Goal: Information Seeking & Learning: Learn about a topic

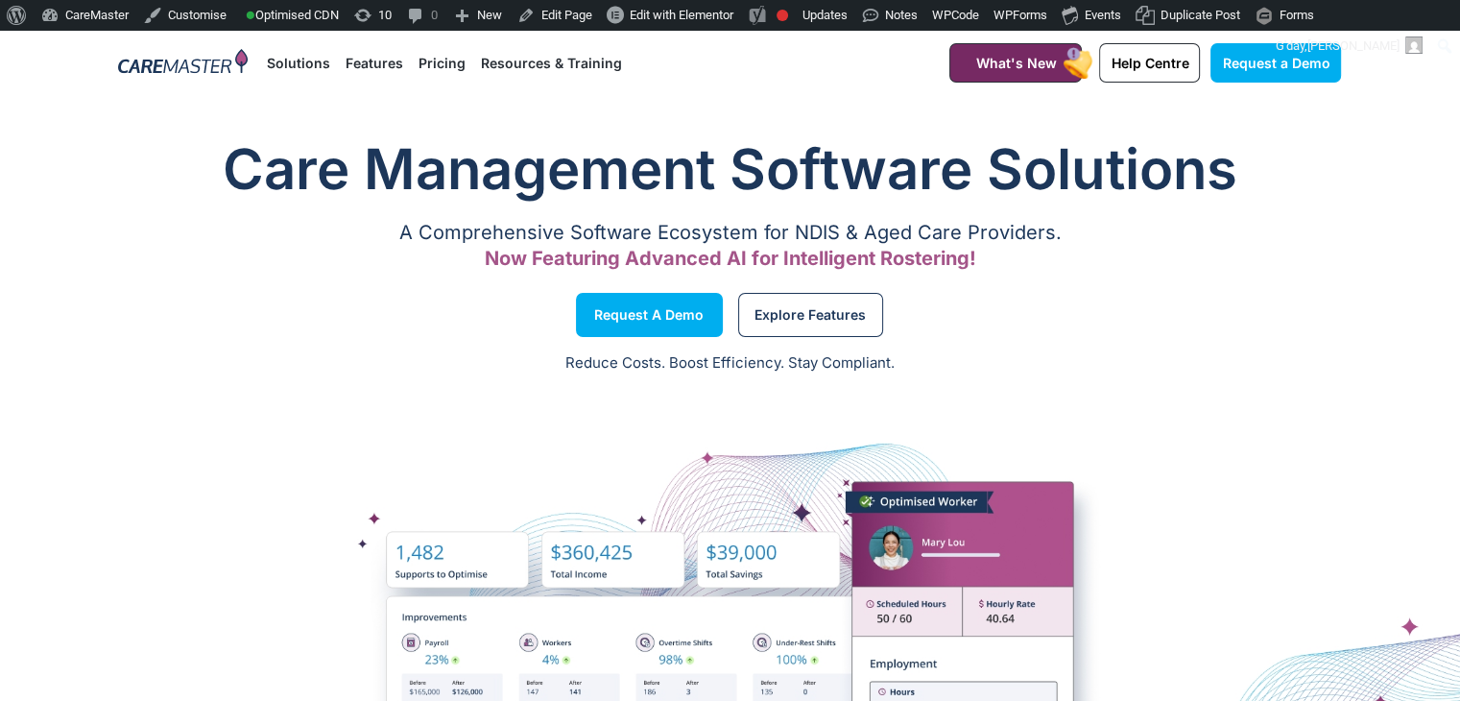
click at [587, 59] on link "Resources & Training" at bounding box center [551, 63] width 141 height 64
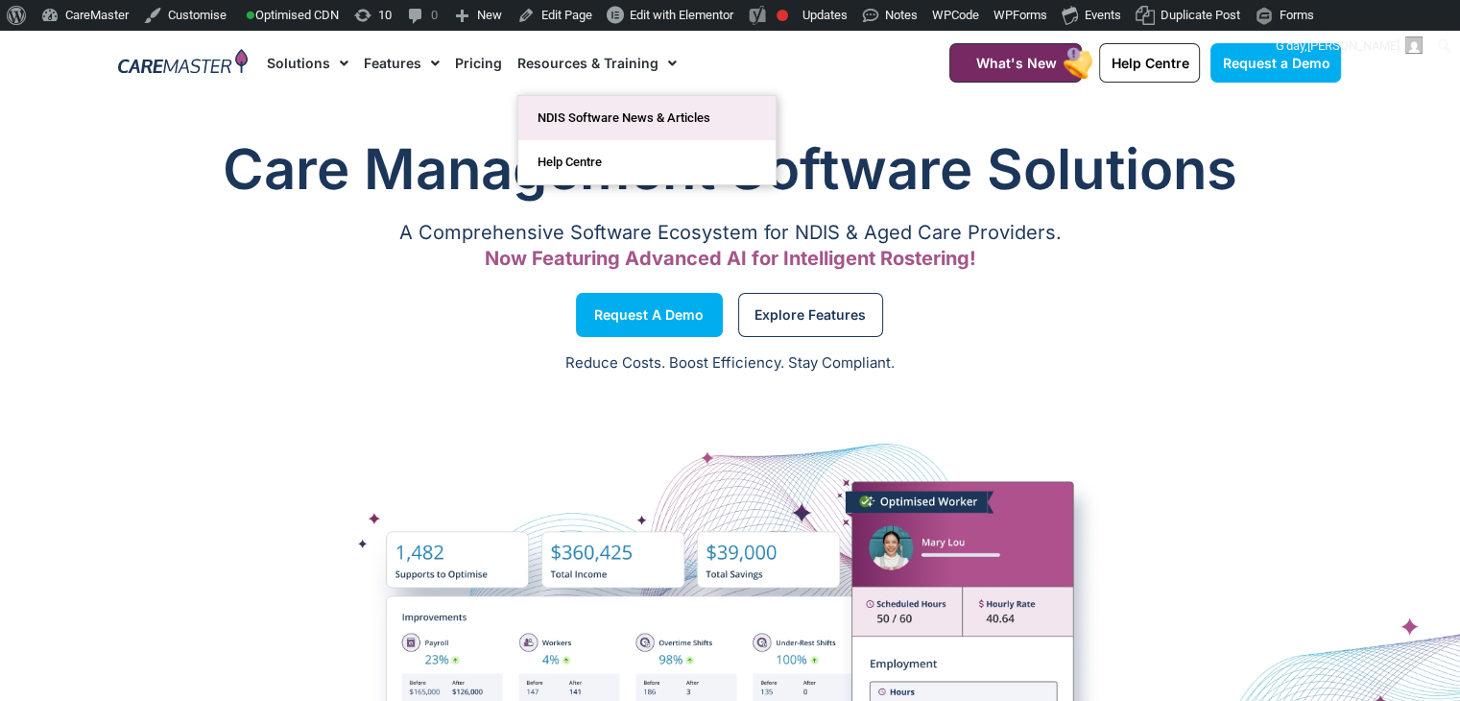
click at [636, 98] on link "NDIS Software News & Articles" at bounding box center [646, 118] width 257 height 44
click at [646, 113] on link "NDIS Software News & Articles" at bounding box center [646, 118] width 257 height 44
click at [656, 112] on link "NDIS Software News & Articles" at bounding box center [646, 118] width 257 height 44
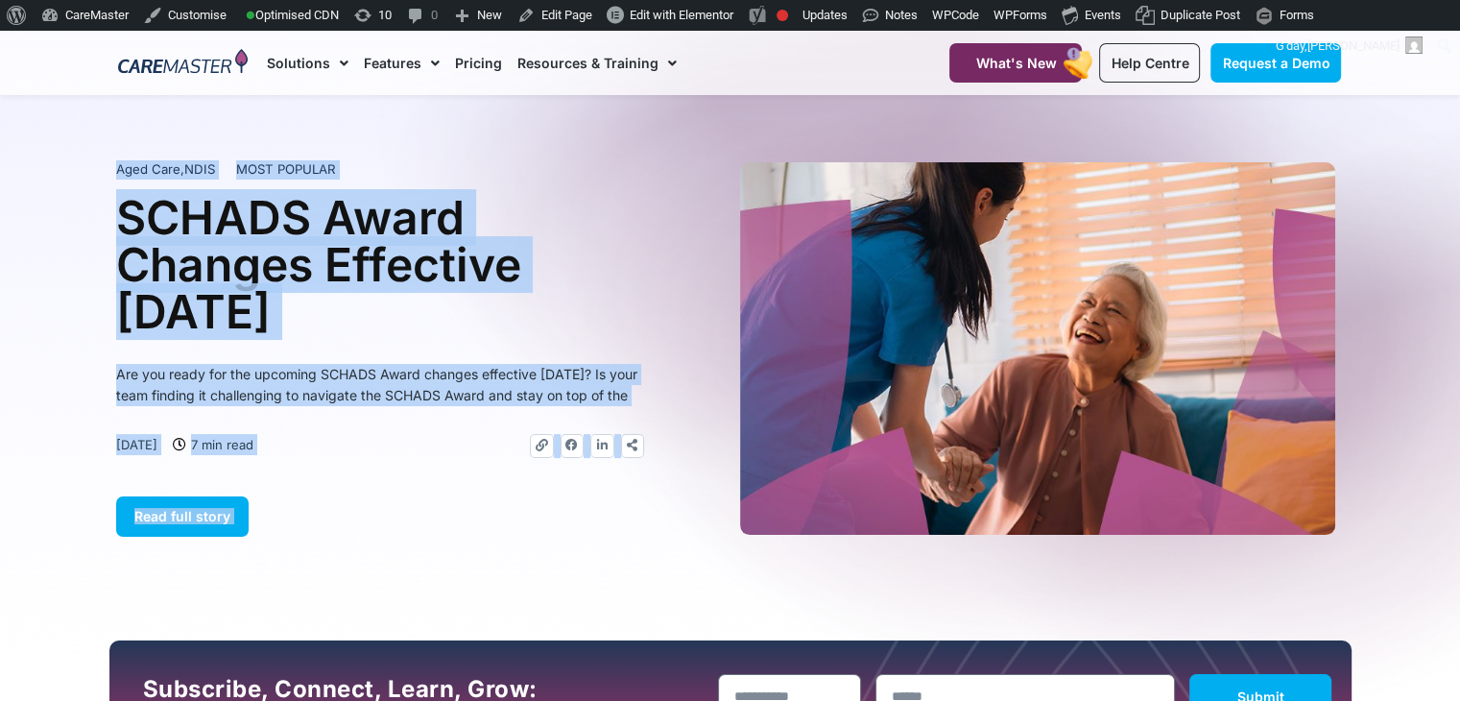
drag, startPoint x: 1459, startPoint y: 82, endPoint x: 1466, endPoint y: 131, distance: 49.5
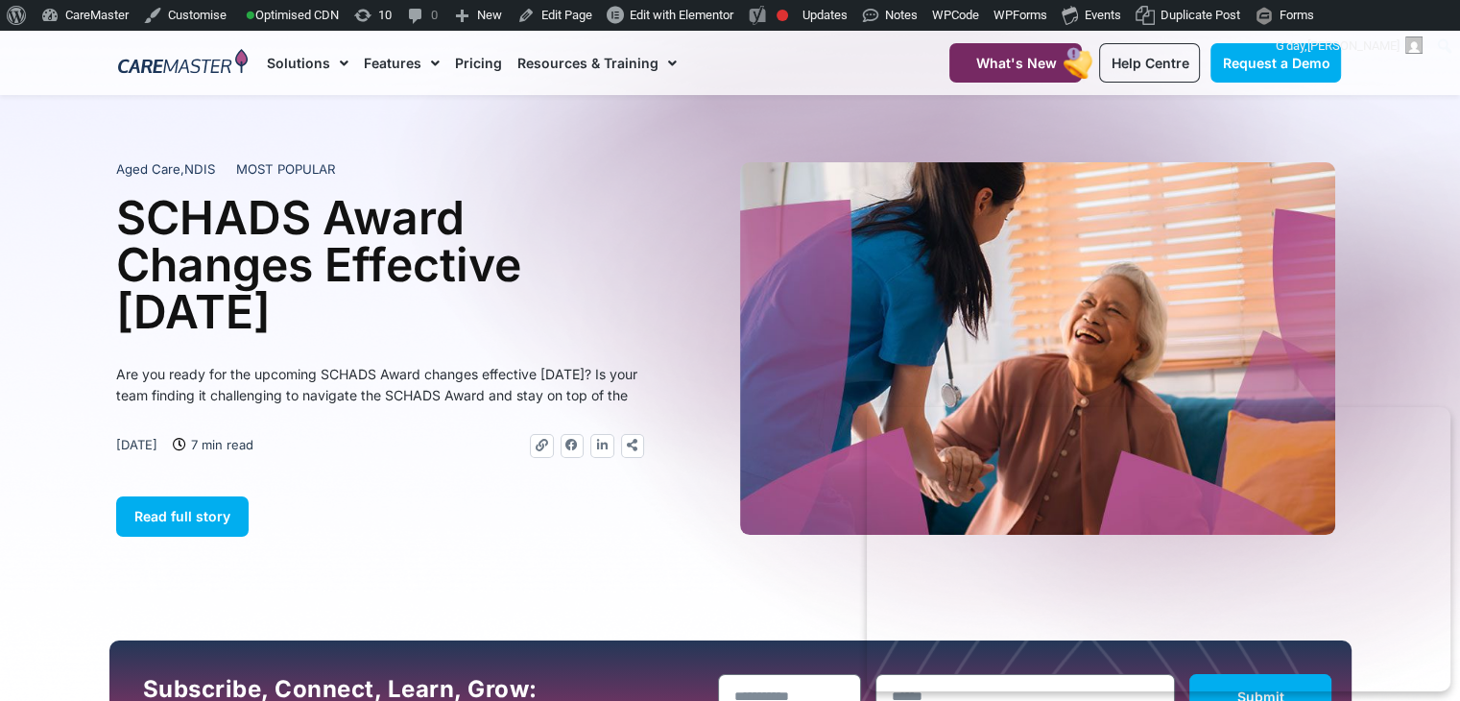
click at [1420, 181] on section "Aged Care , NDIS MOST POPULAR SCHADS Award Changes Effective 1 January 2025 Are…" at bounding box center [730, 349] width 1460 height 392
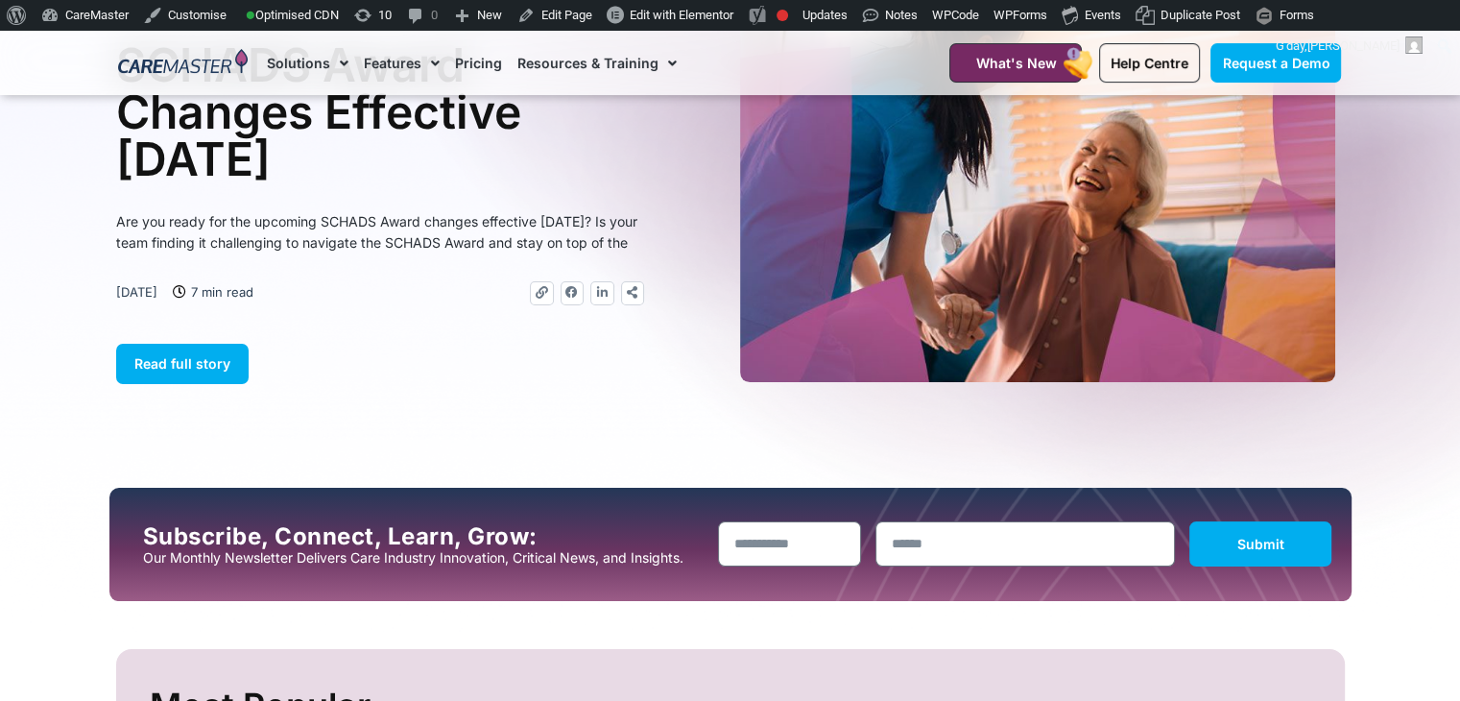
scroll to position [61, 0]
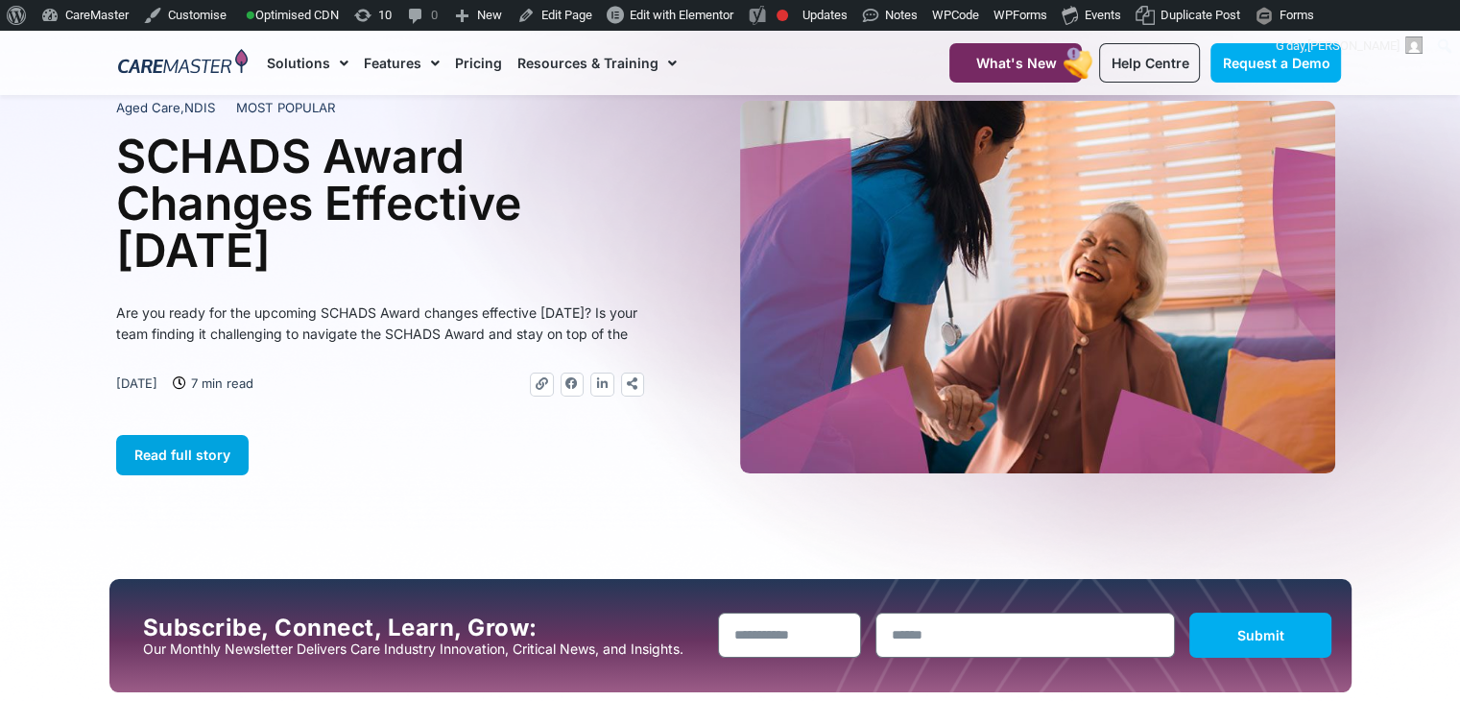
click at [215, 463] on span "Read full story" at bounding box center [182, 454] width 96 height 16
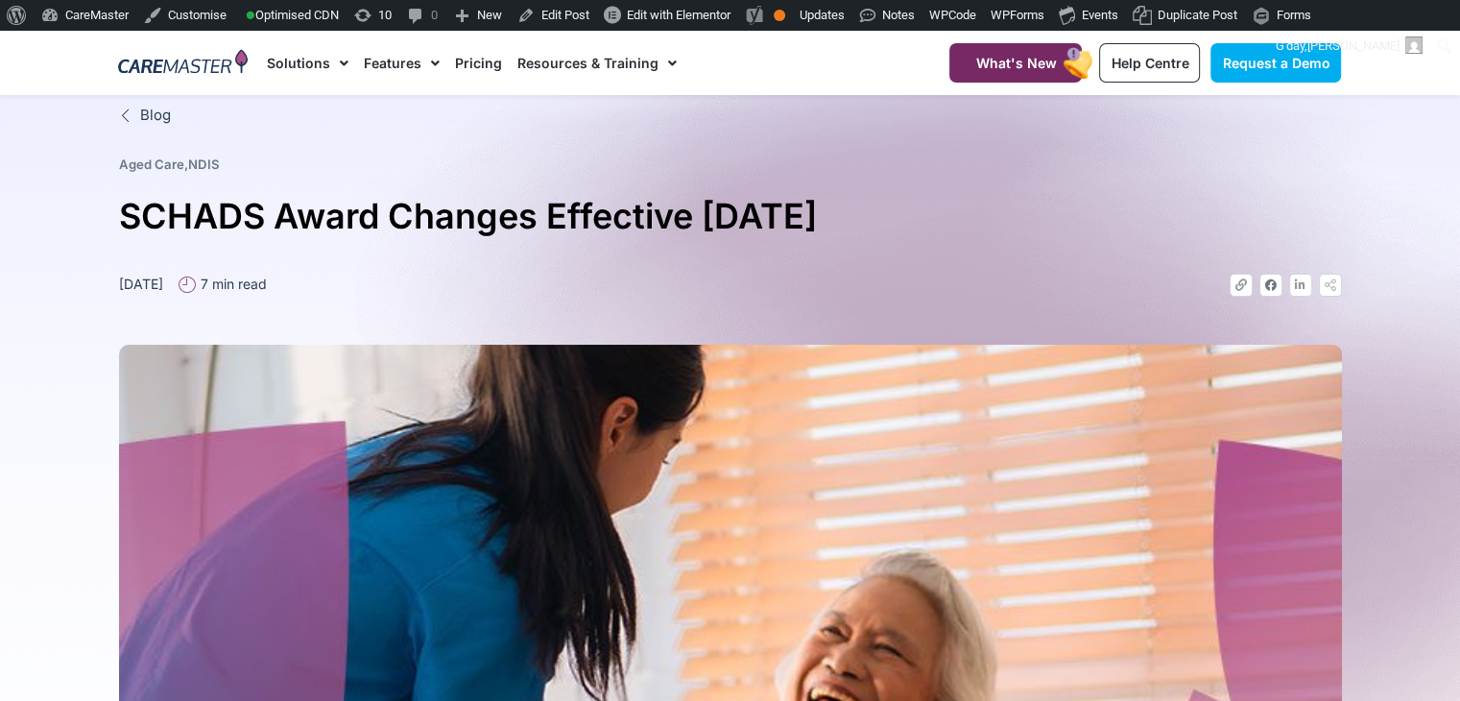
drag, startPoint x: 284, startPoint y: 286, endPoint x: 351, endPoint y: 293, distance: 67.5
click at [274, 293] on ul "December 24, 2024 7 min read" at bounding box center [192, 283] width 163 height 20
copy span "7 min read"
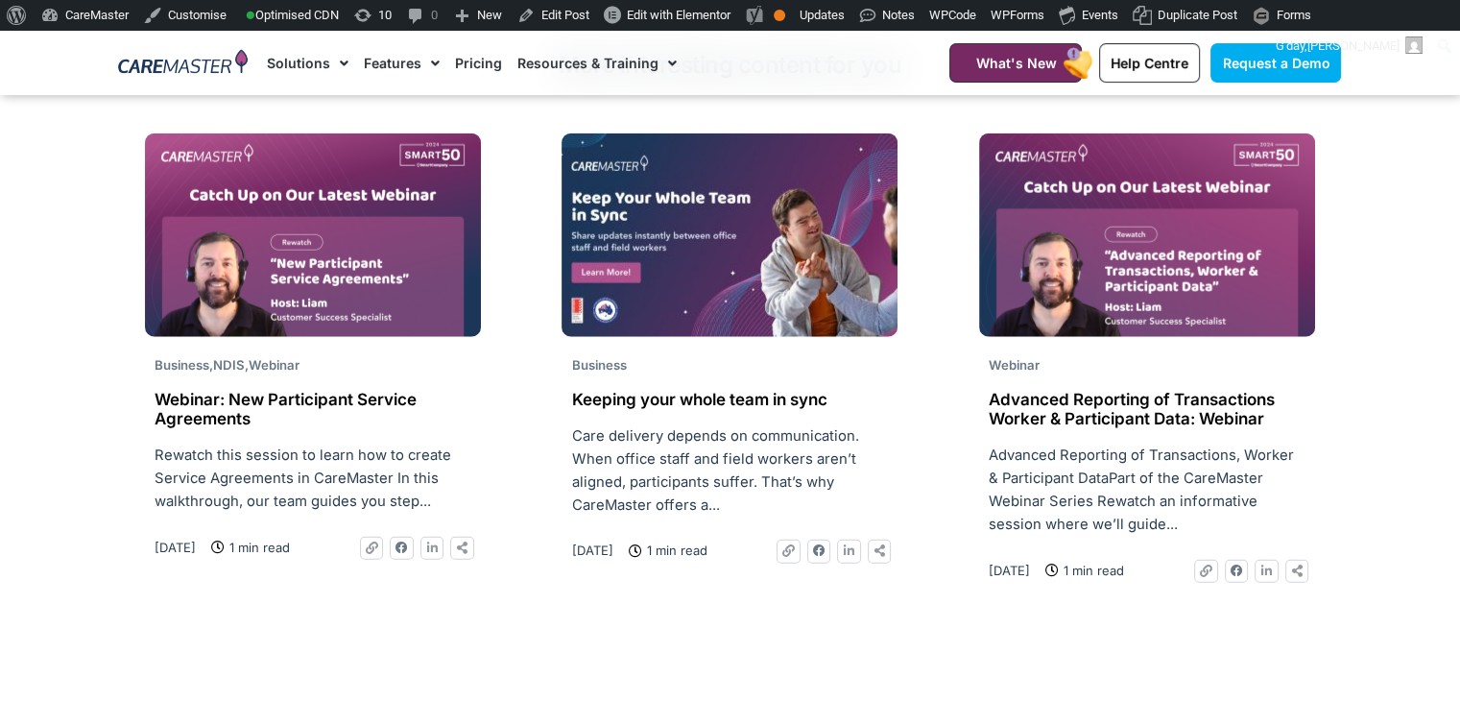
scroll to position [4716, 0]
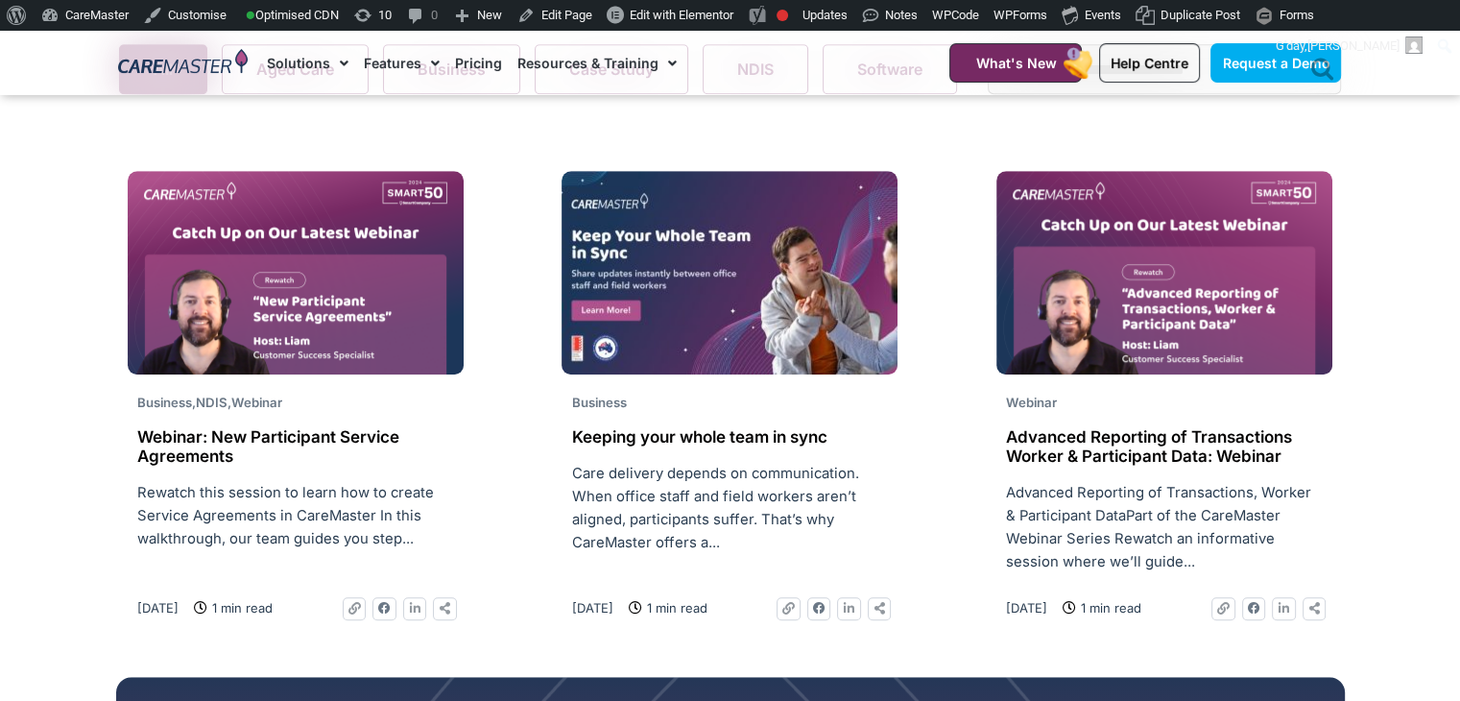
scroll to position [1387, 0]
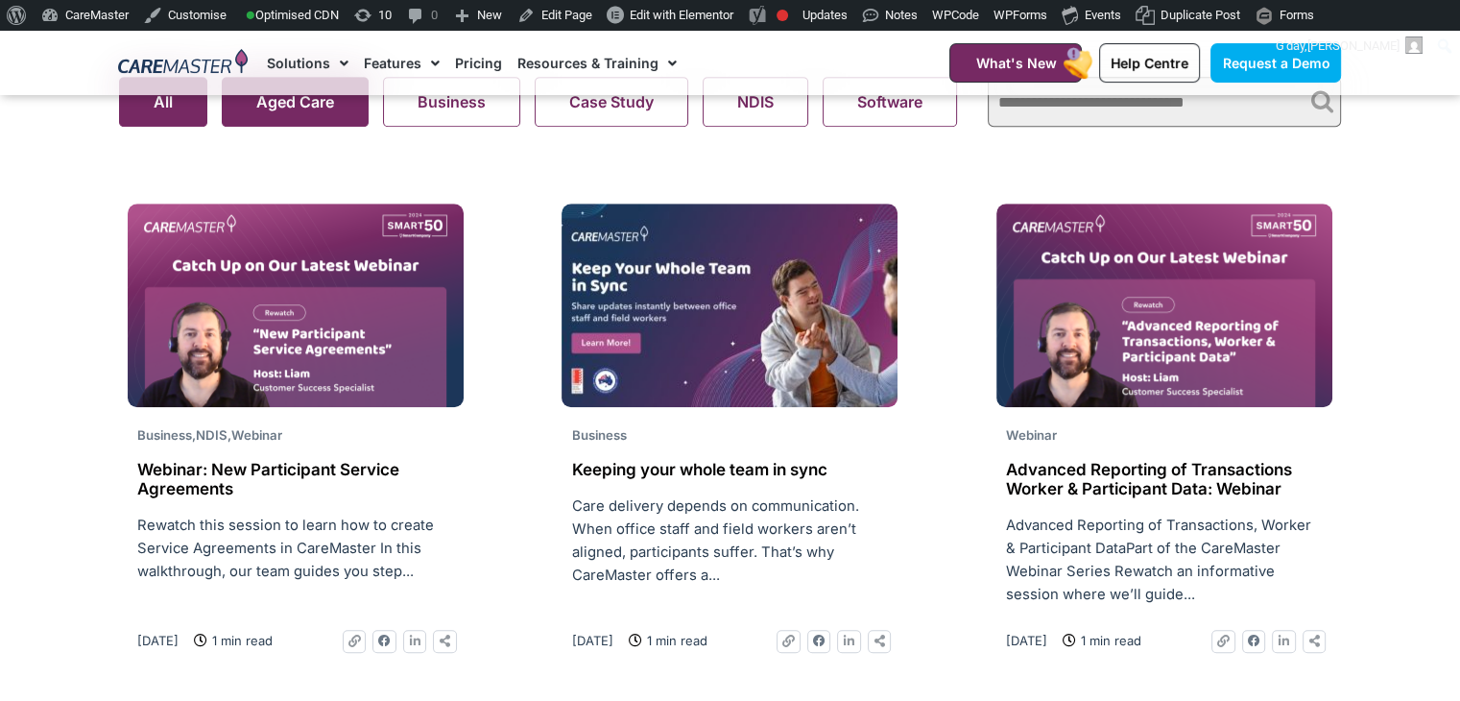
click at [297, 108] on button "Aged Care" at bounding box center [295, 102] width 147 height 50
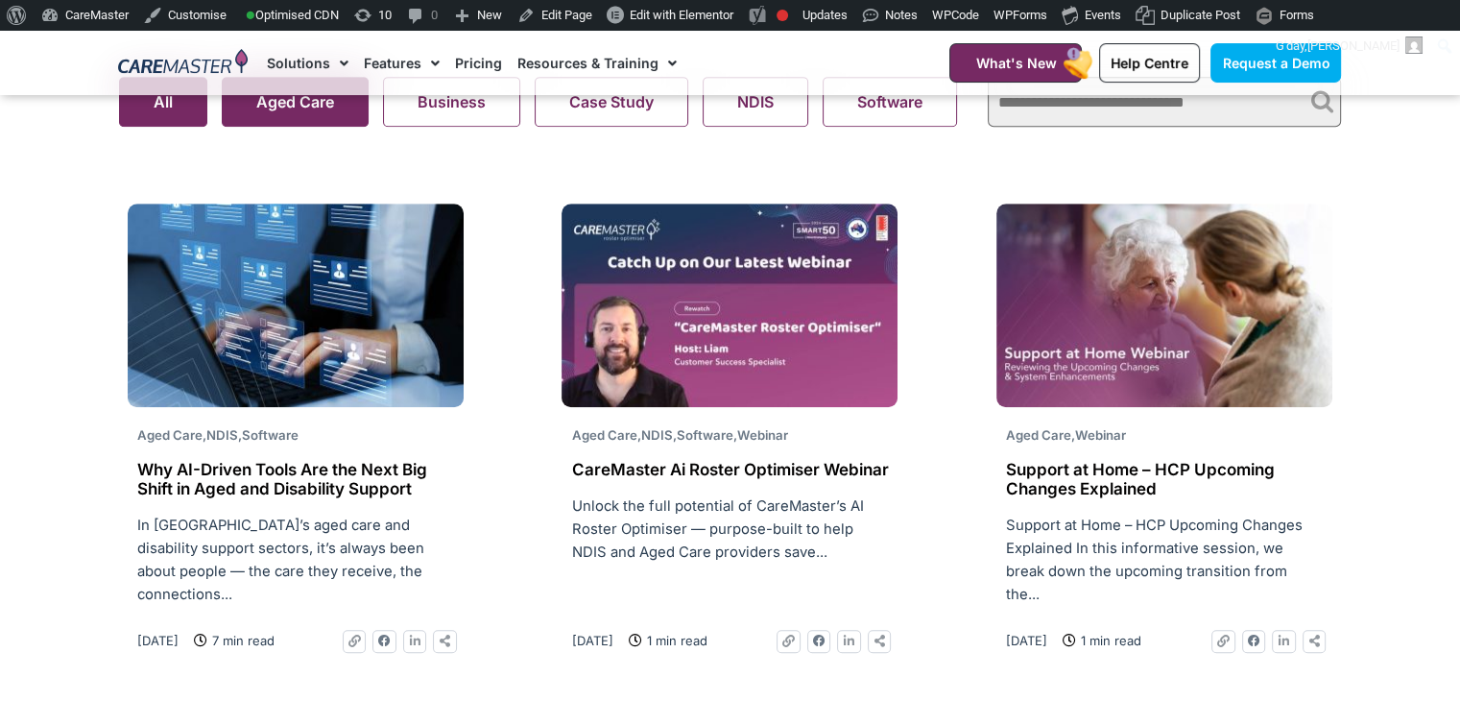
click at [186, 113] on button "All" at bounding box center [163, 102] width 88 height 50
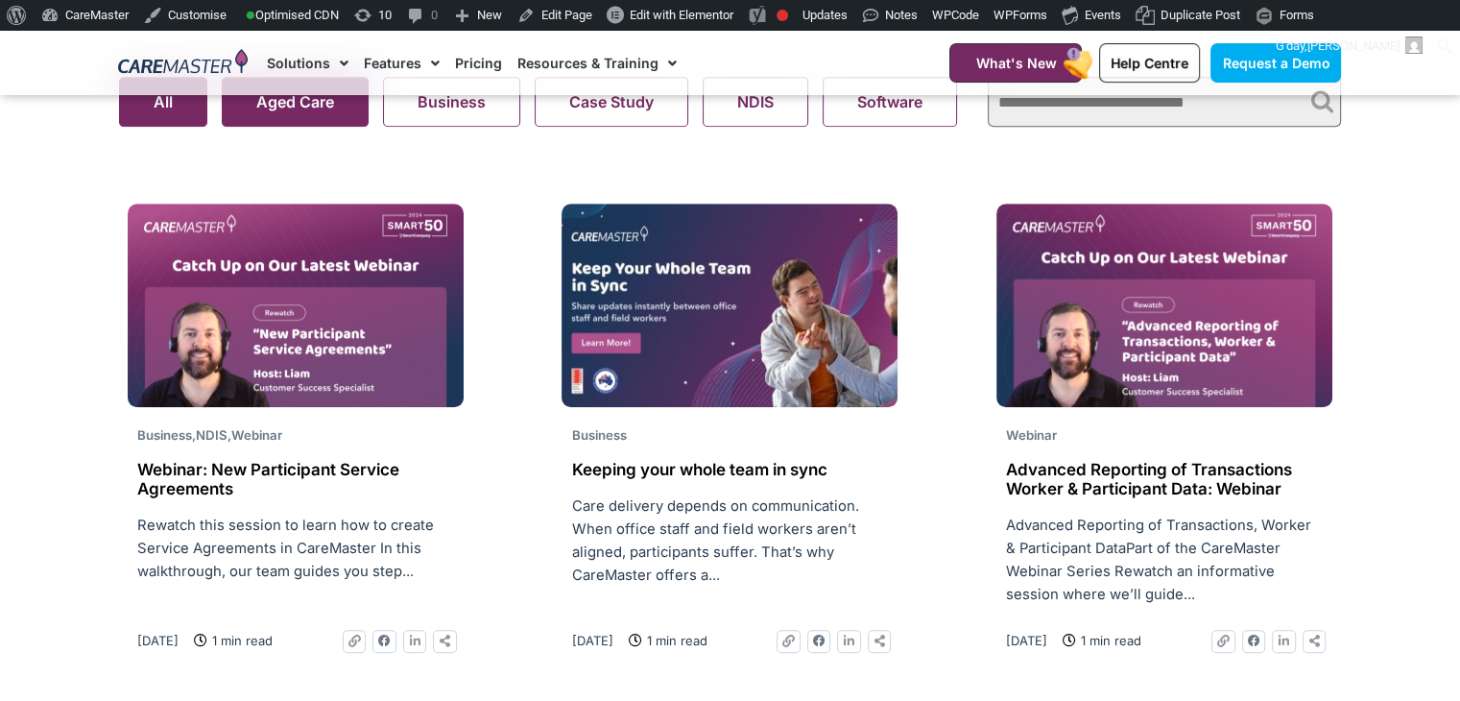
click at [265, 121] on button "Aged Care" at bounding box center [295, 102] width 147 height 50
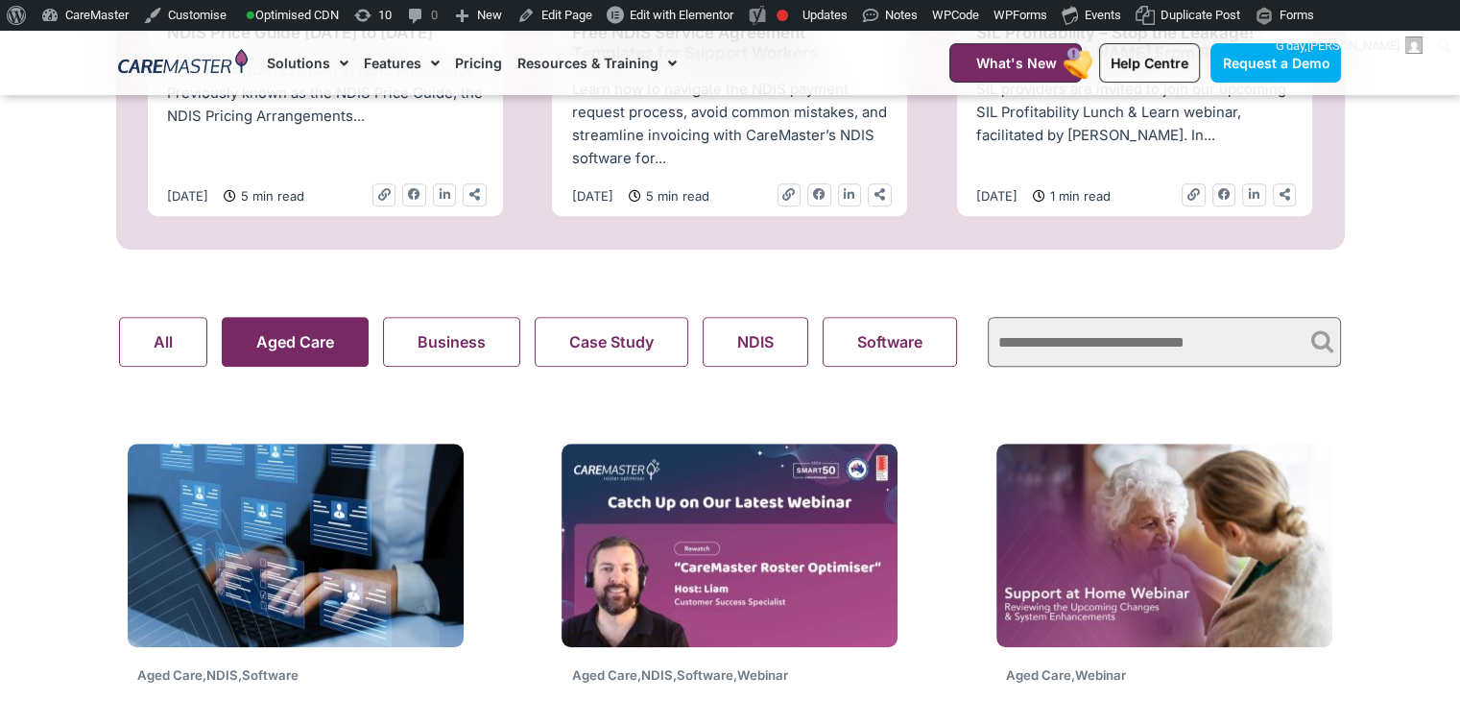
scroll to position [1216, 0]
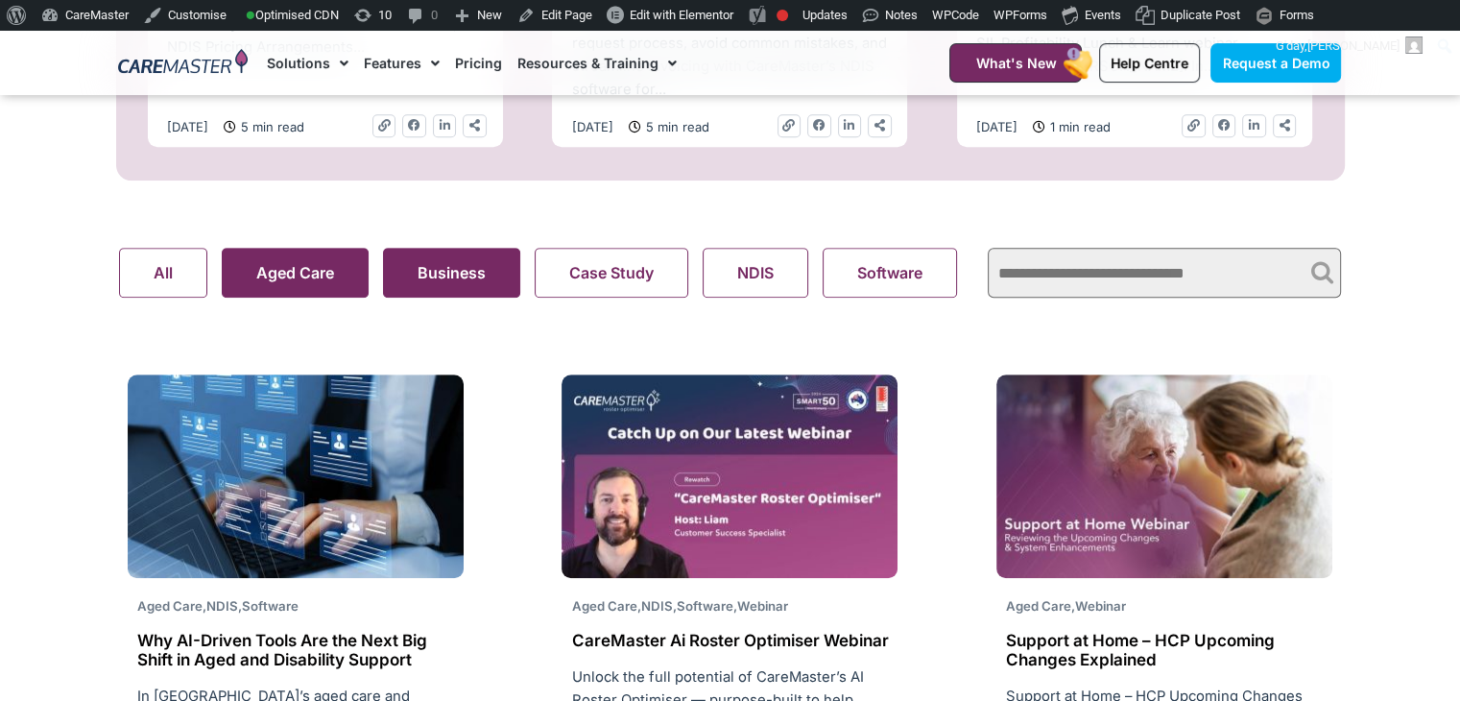
click at [468, 288] on button "Business" at bounding box center [451, 273] width 137 height 50
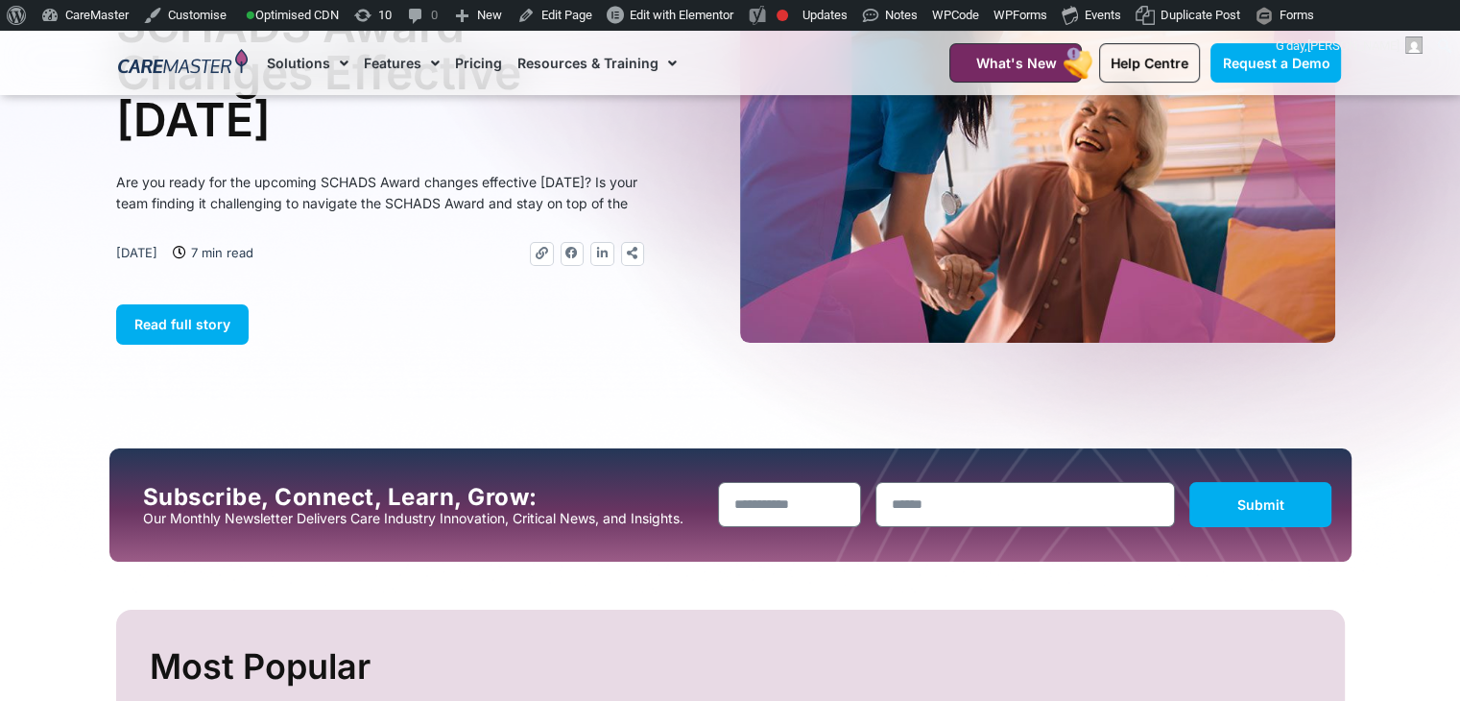
scroll to position [149, 0]
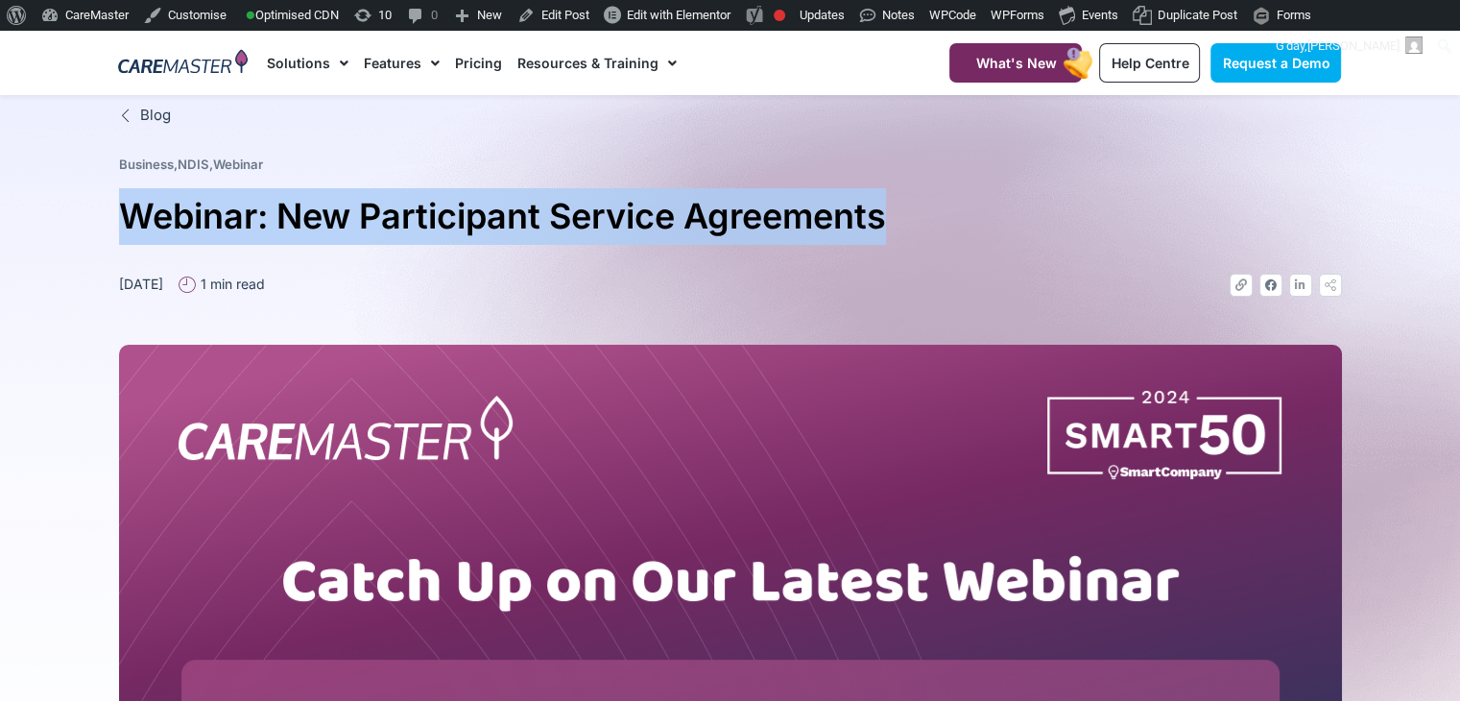
drag, startPoint x: 902, startPoint y: 222, endPoint x: 54, endPoint y: 229, distance: 848.3
click at [54, 229] on section "Blog Business , NDIS , Webinar Webinar: New Participant Service Agreements Octo…" at bounding box center [730, 606] width 1460 height 1023
copy h1 "Webinar: New Participant Service Agreements"
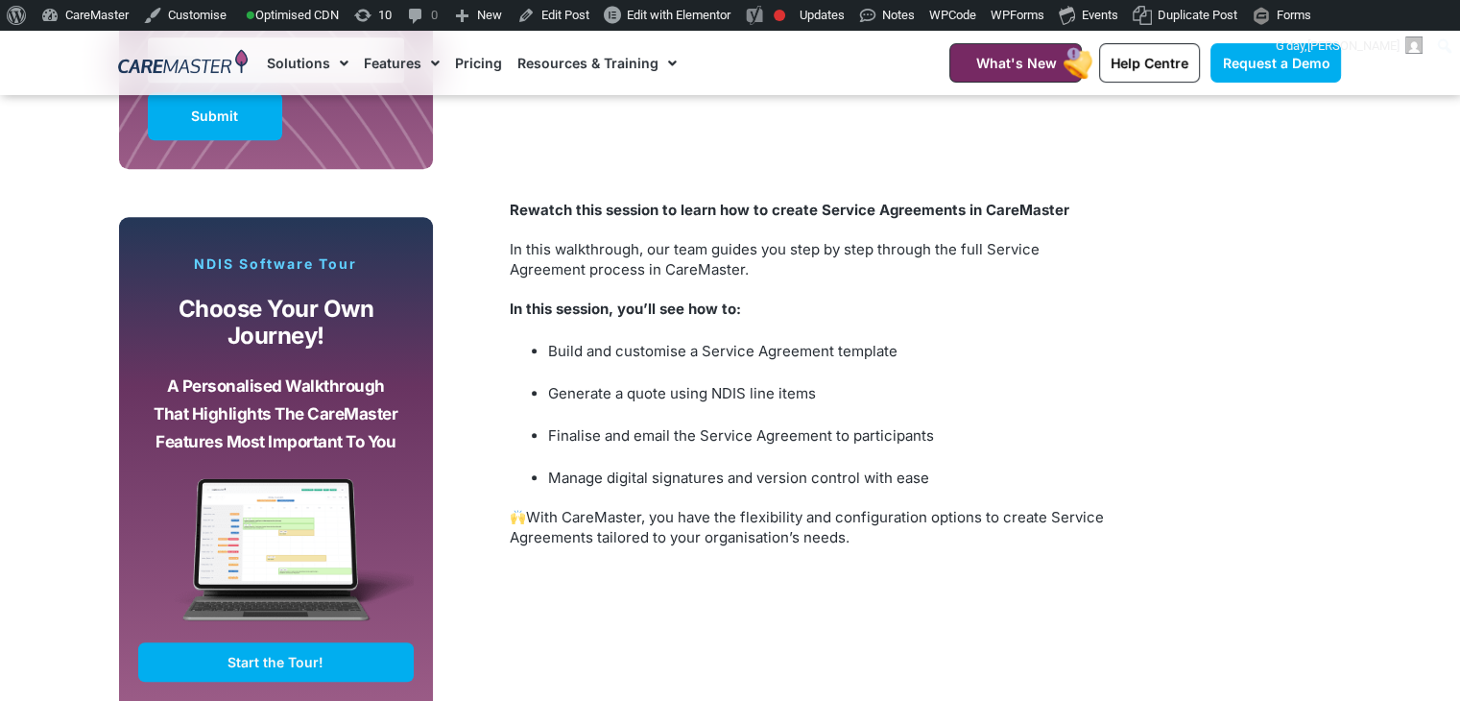
scroll to position [1431, 0]
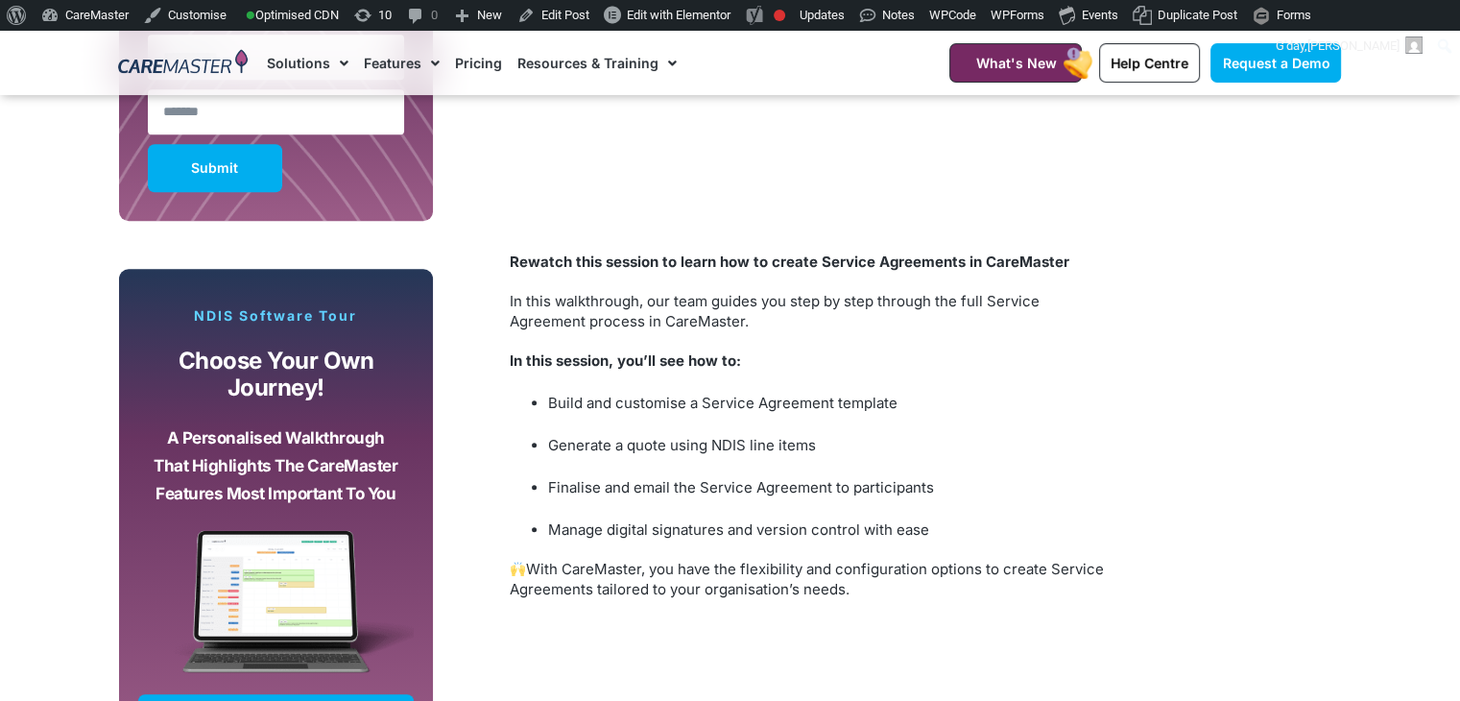
drag, startPoint x: 872, startPoint y: 606, endPoint x: 635, endPoint y: 185, distance: 483.4
click at [122, 428] on div "Subscribe, Connect, Learn, Grow: Our Monthly Newsletter Delivers Care Industry …" at bounding box center [730, 296] width 1242 height 1122
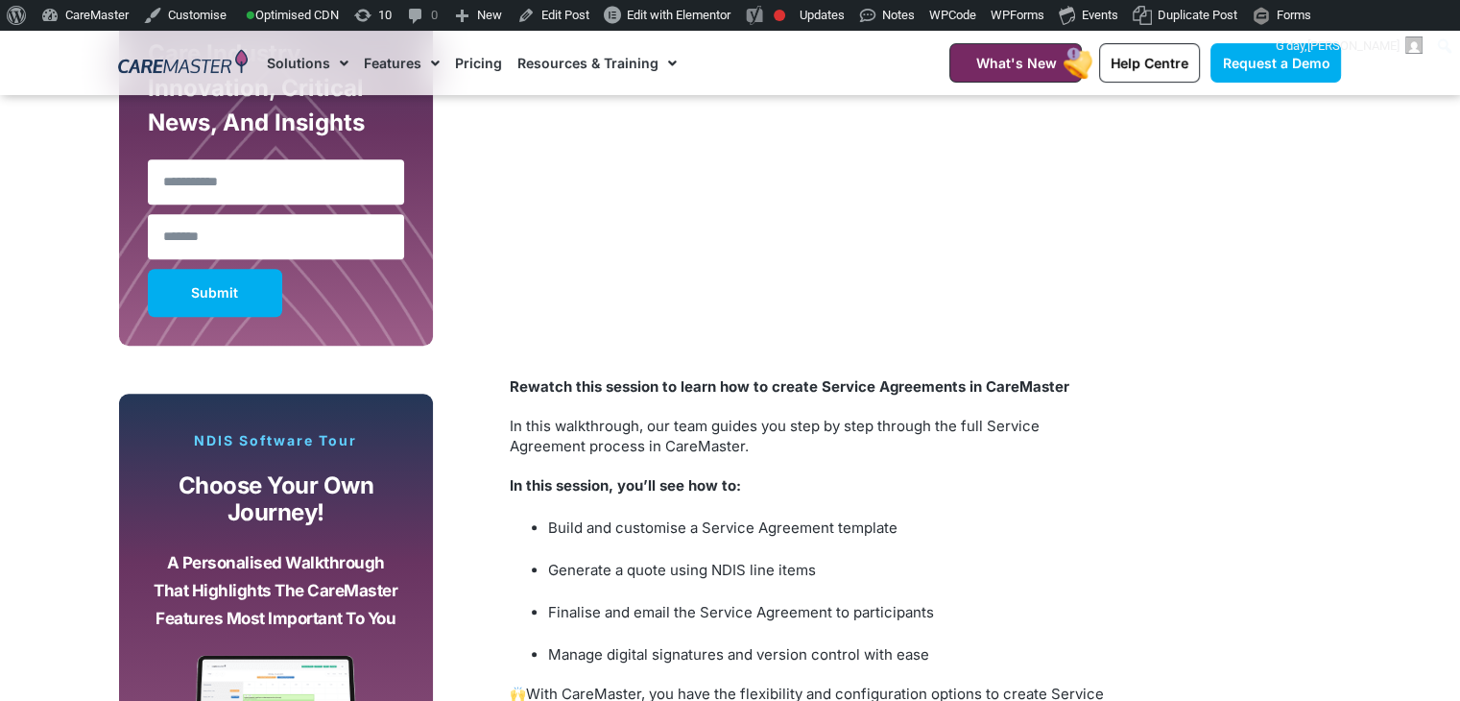
scroll to position [1349, 0]
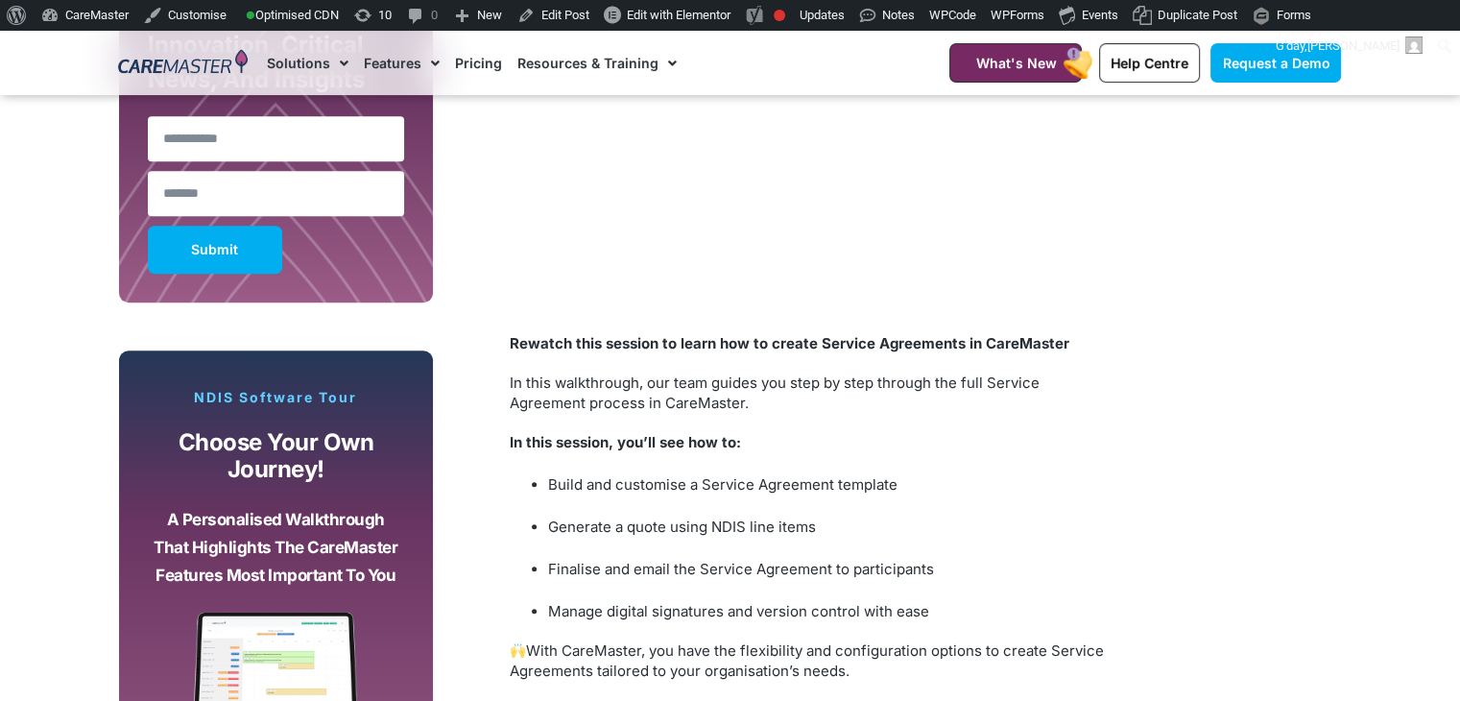
copy div "Rewatch this session to learn how to create Service Agreements in CareMaster In…"
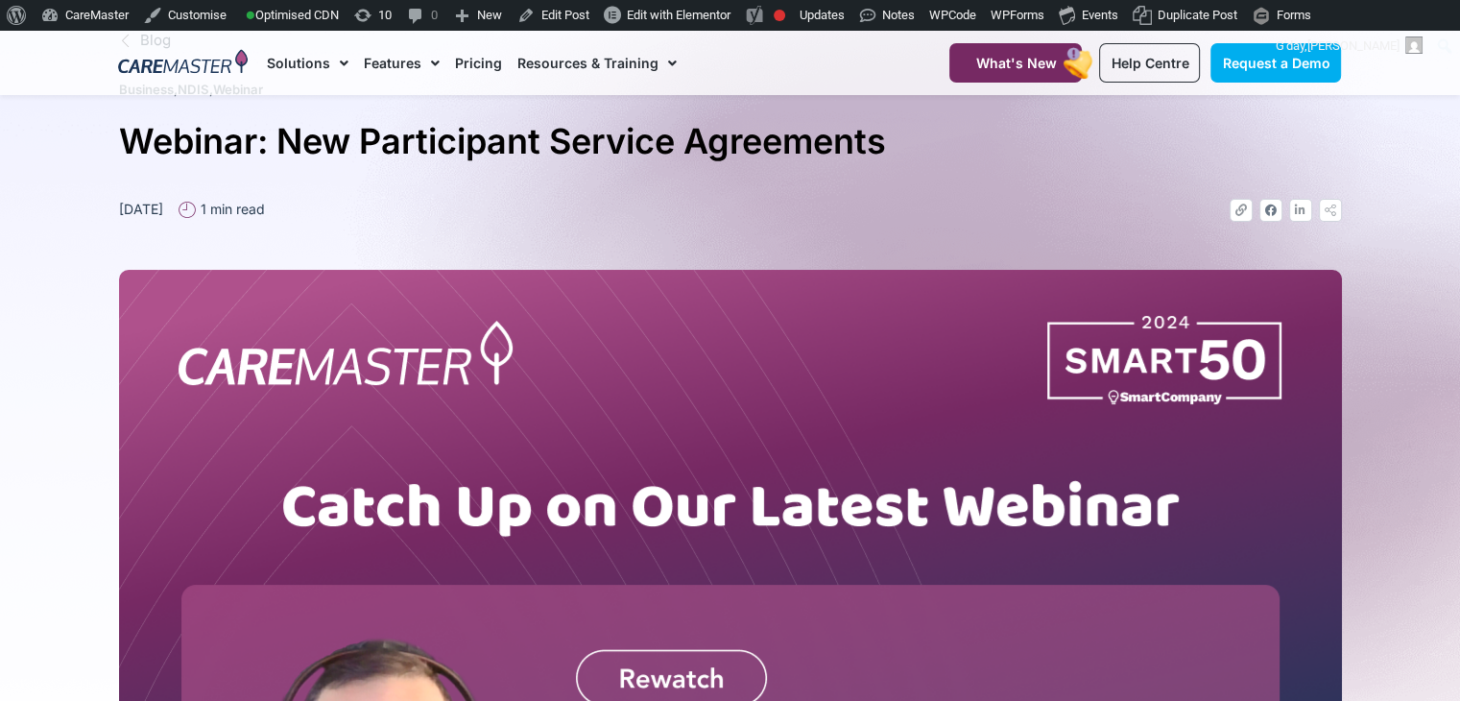
scroll to position [46, 0]
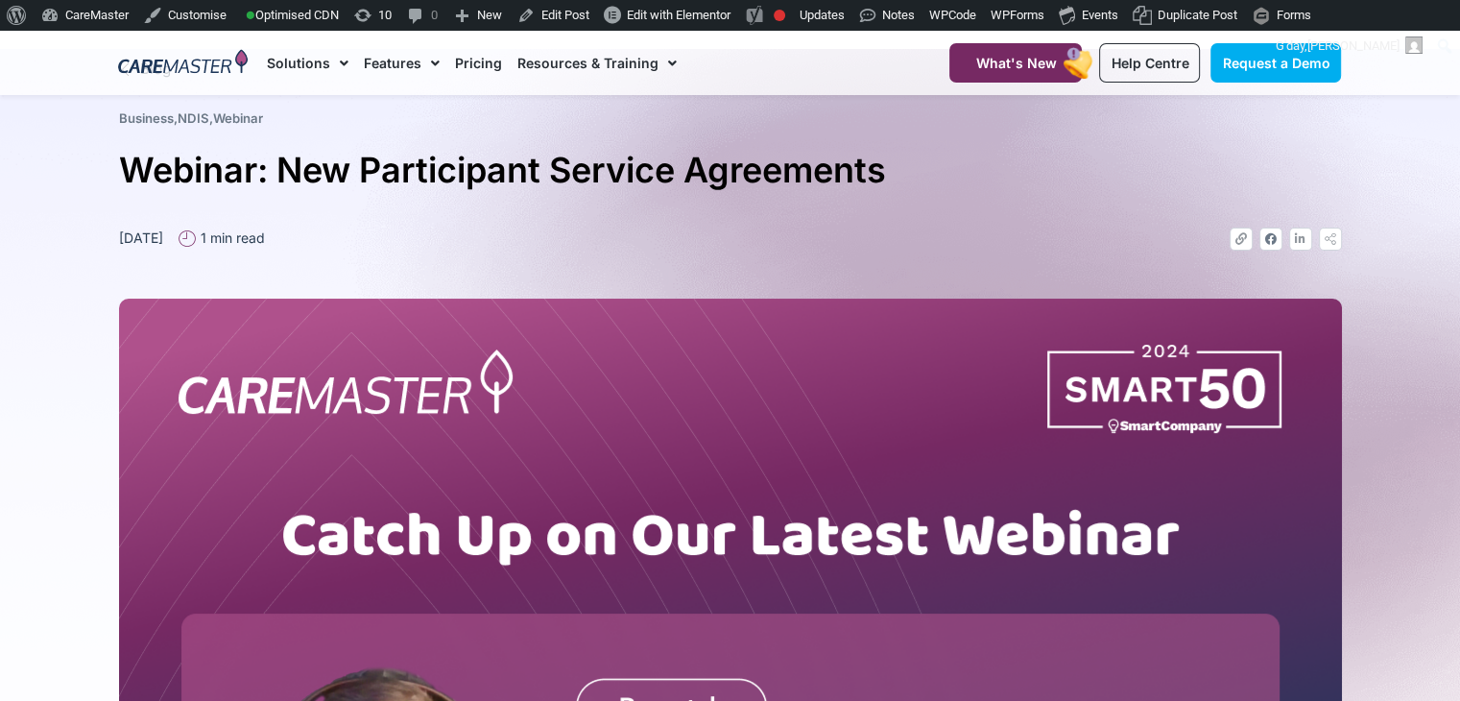
click at [753, 250] on div at bounding box center [730, 656] width 1223 height 812
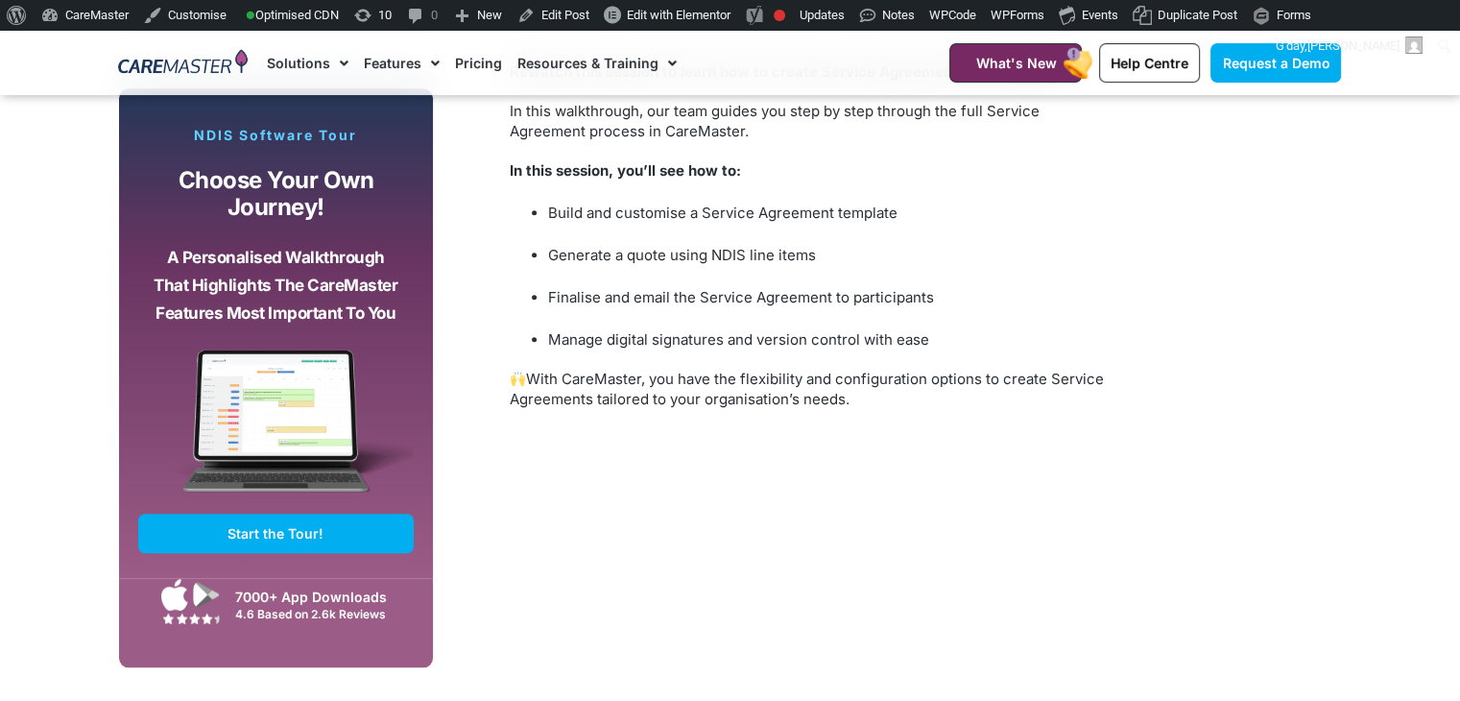
scroll to position [1545, 0]
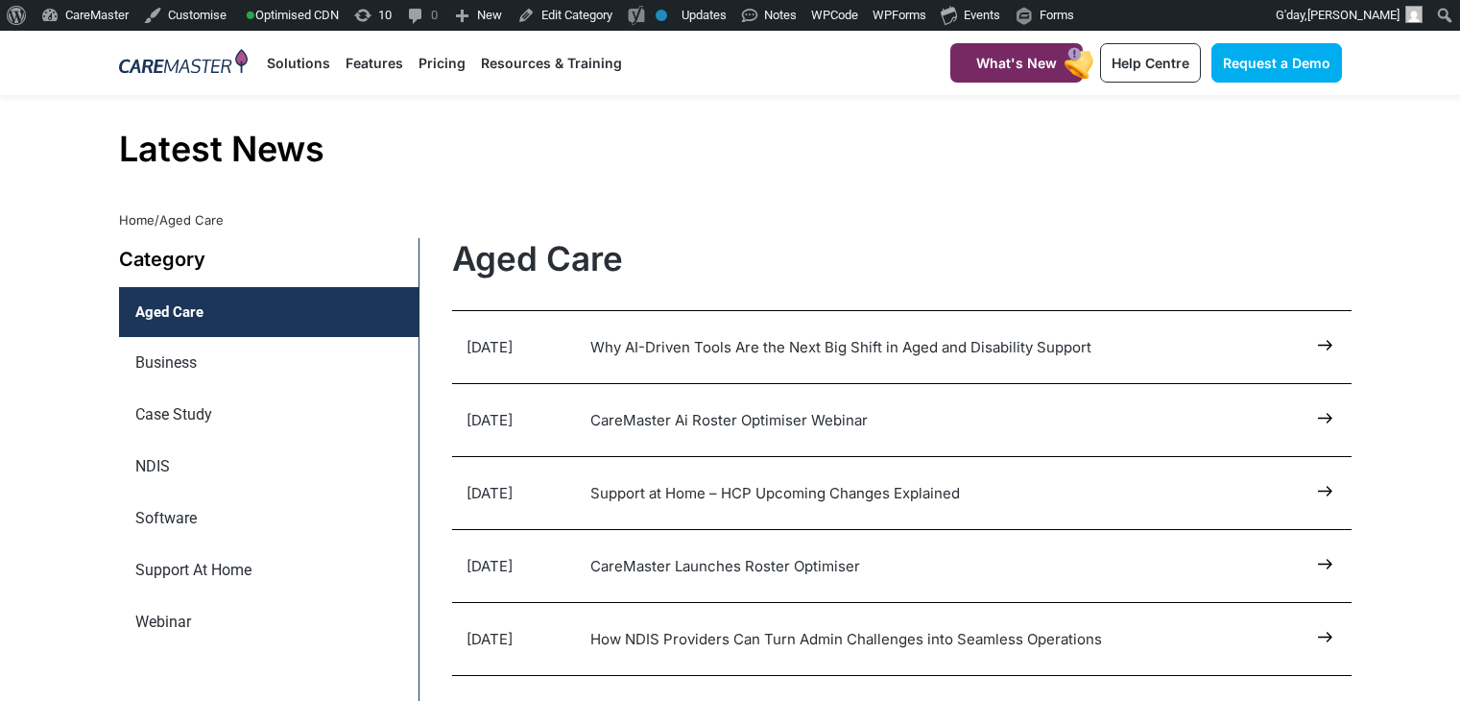
scroll to position [884, 0]
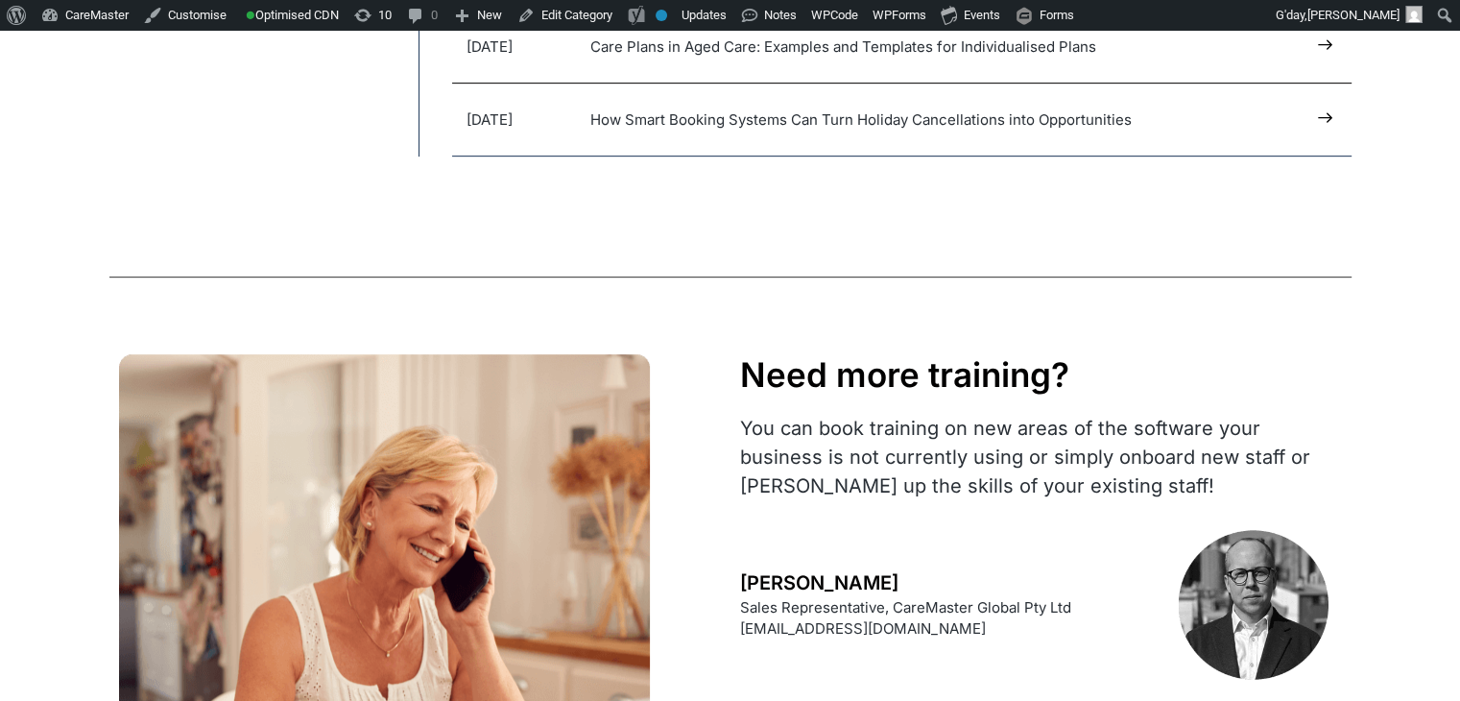
click at [1459, 316] on html "About WordPress About WordPress Get Involved [DOMAIN_NAME] Documentation Learn …" at bounding box center [730, 350] width 1460 height 2406
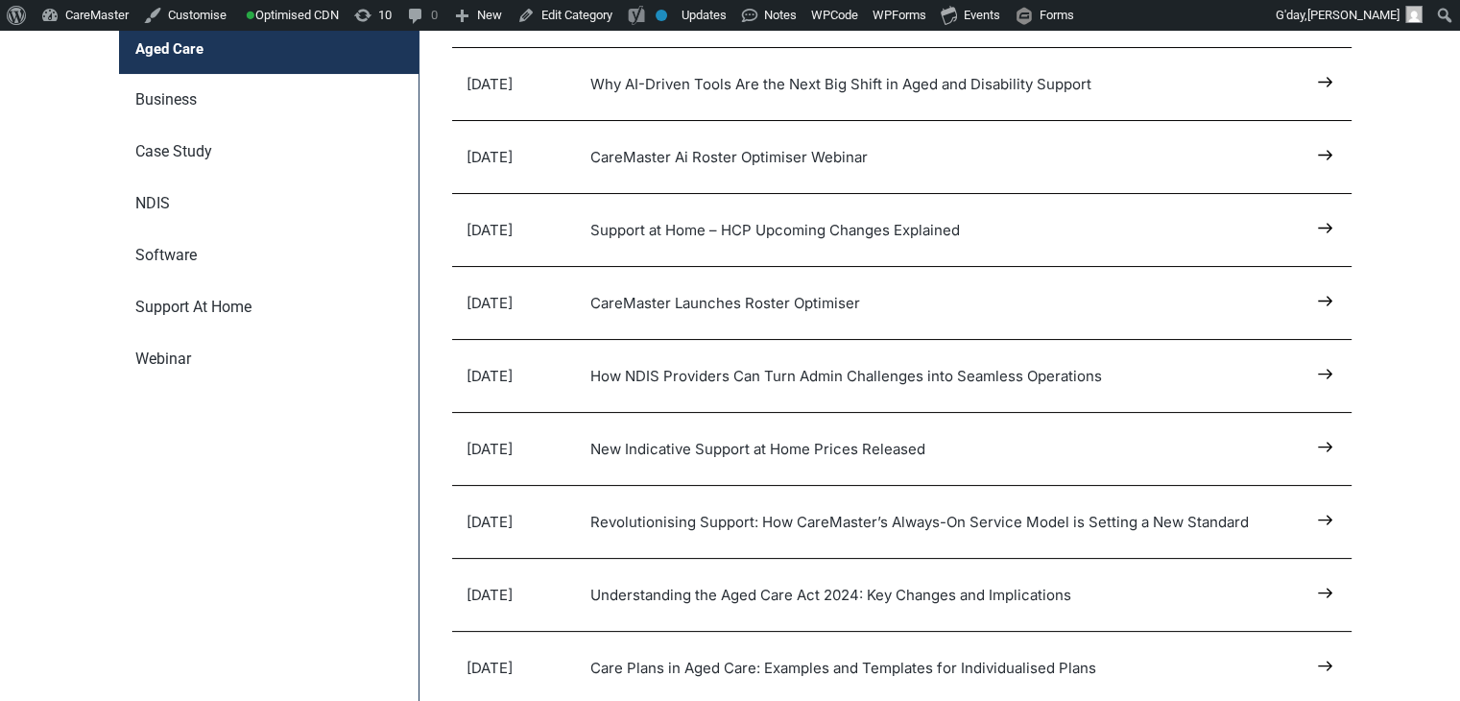
scroll to position [164, 0]
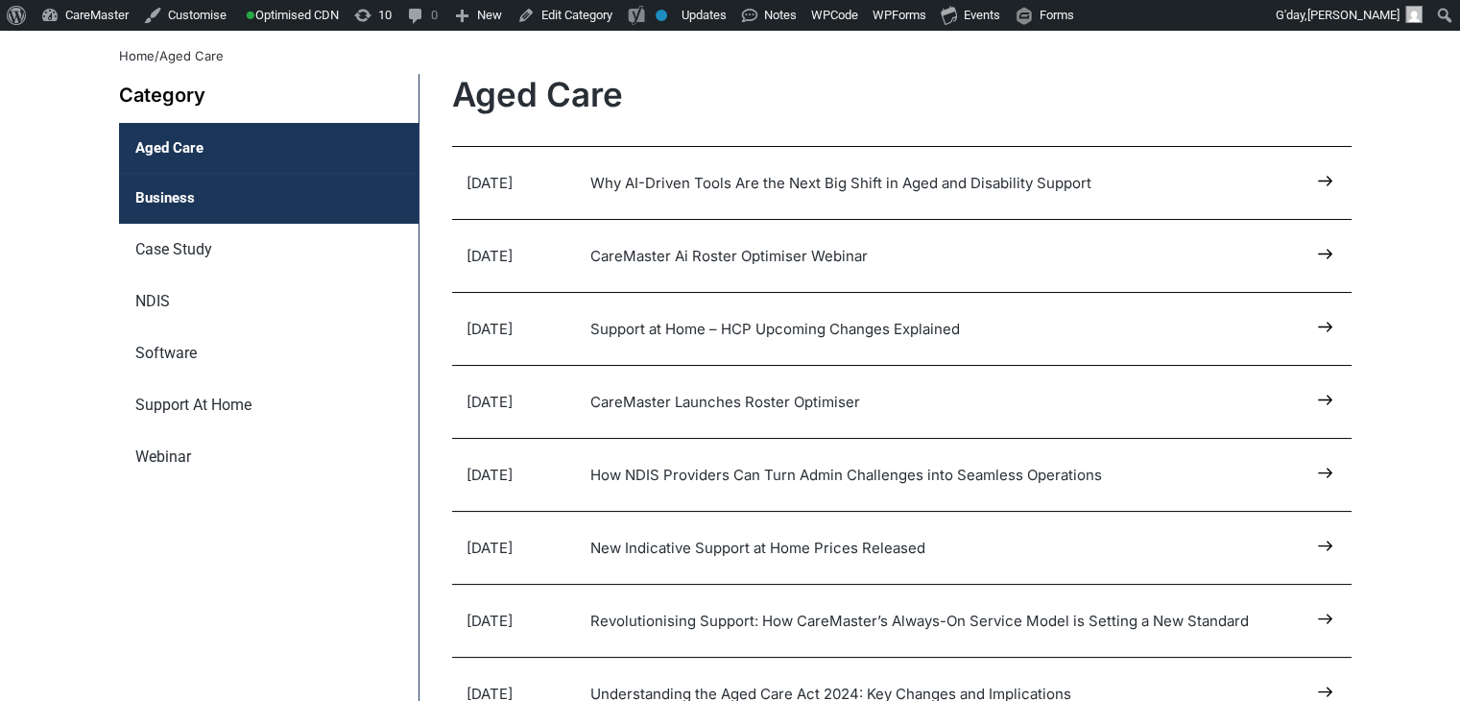
drag, startPoint x: 729, startPoint y: 186, endPoint x: 177, endPoint y: 201, distance: 552.9
click at [177, 201] on link "Business" at bounding box center [269, 198] width 300 height 51
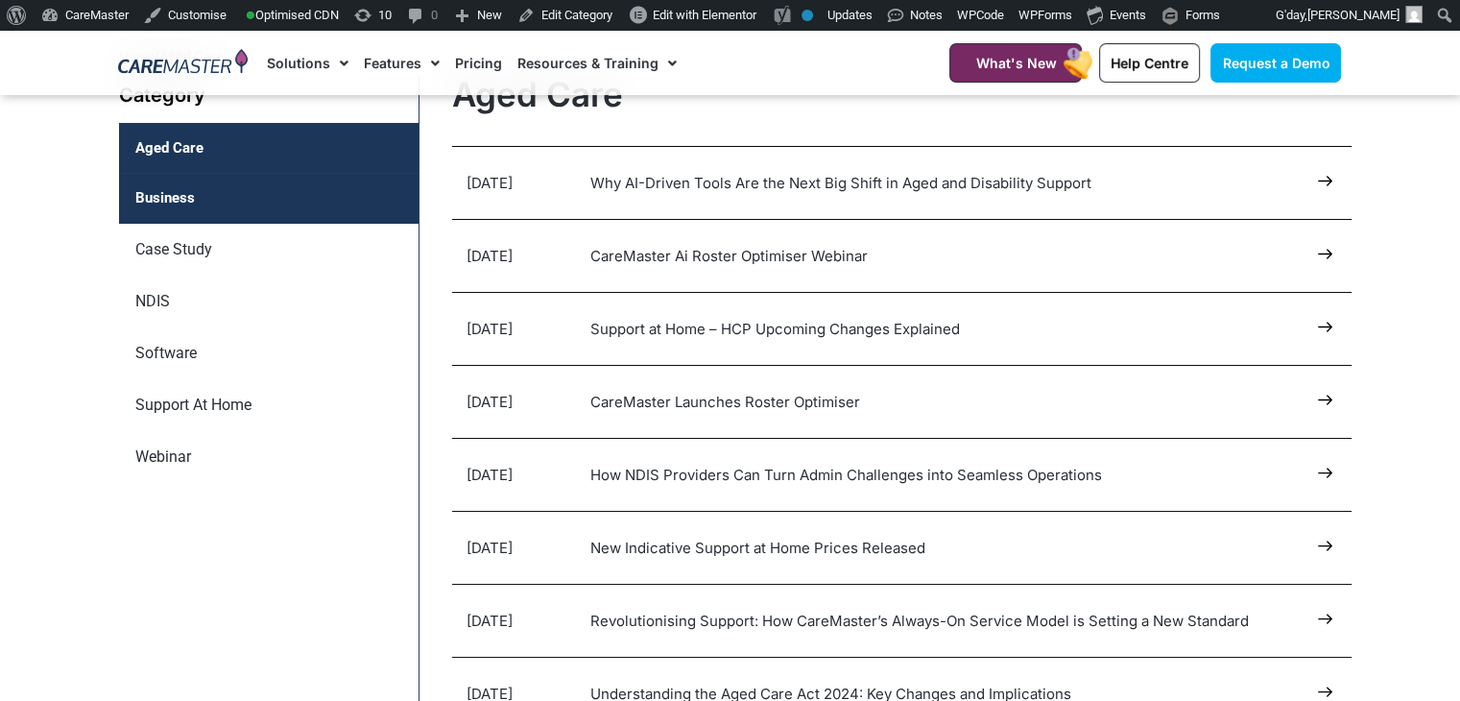
click at [177, 201] on link "Business" at bounding box center [269, 198] width 300 height 51
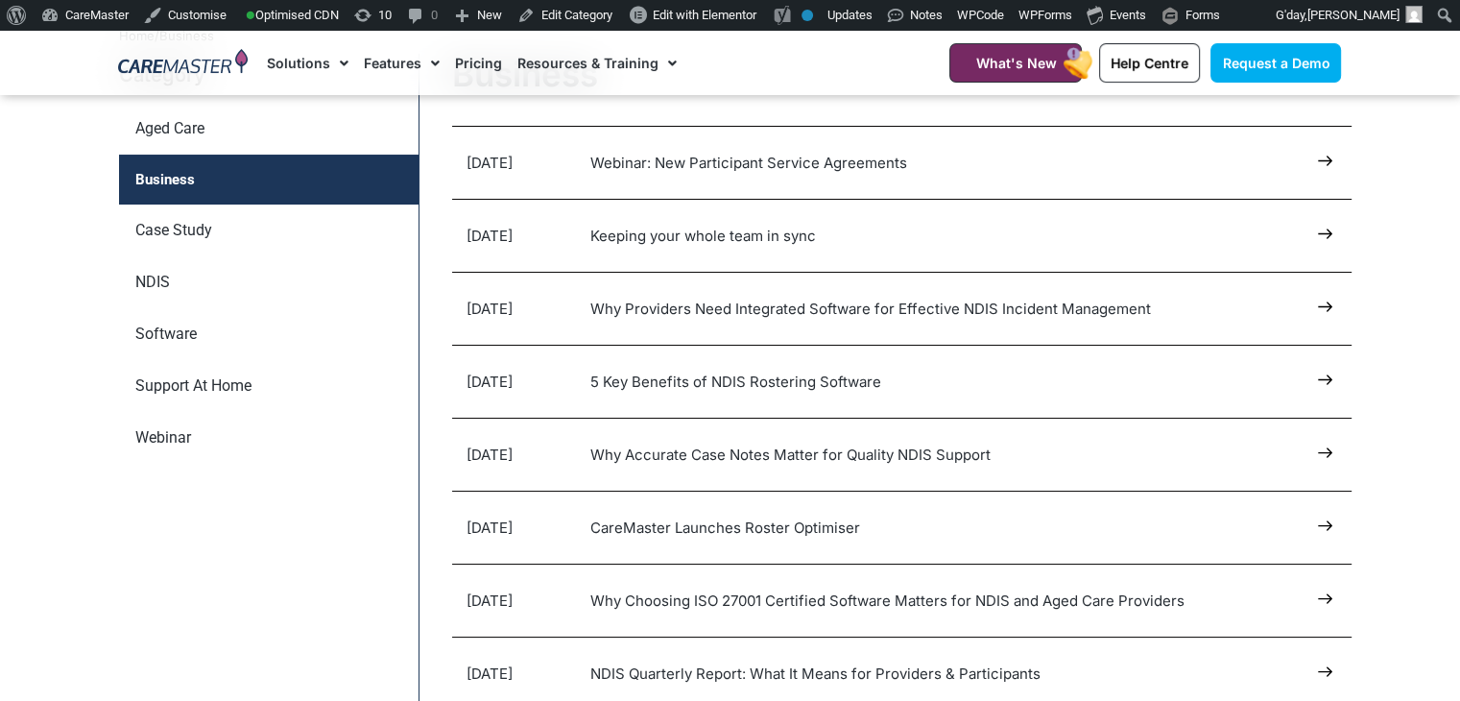
scroll to position [148, 0]
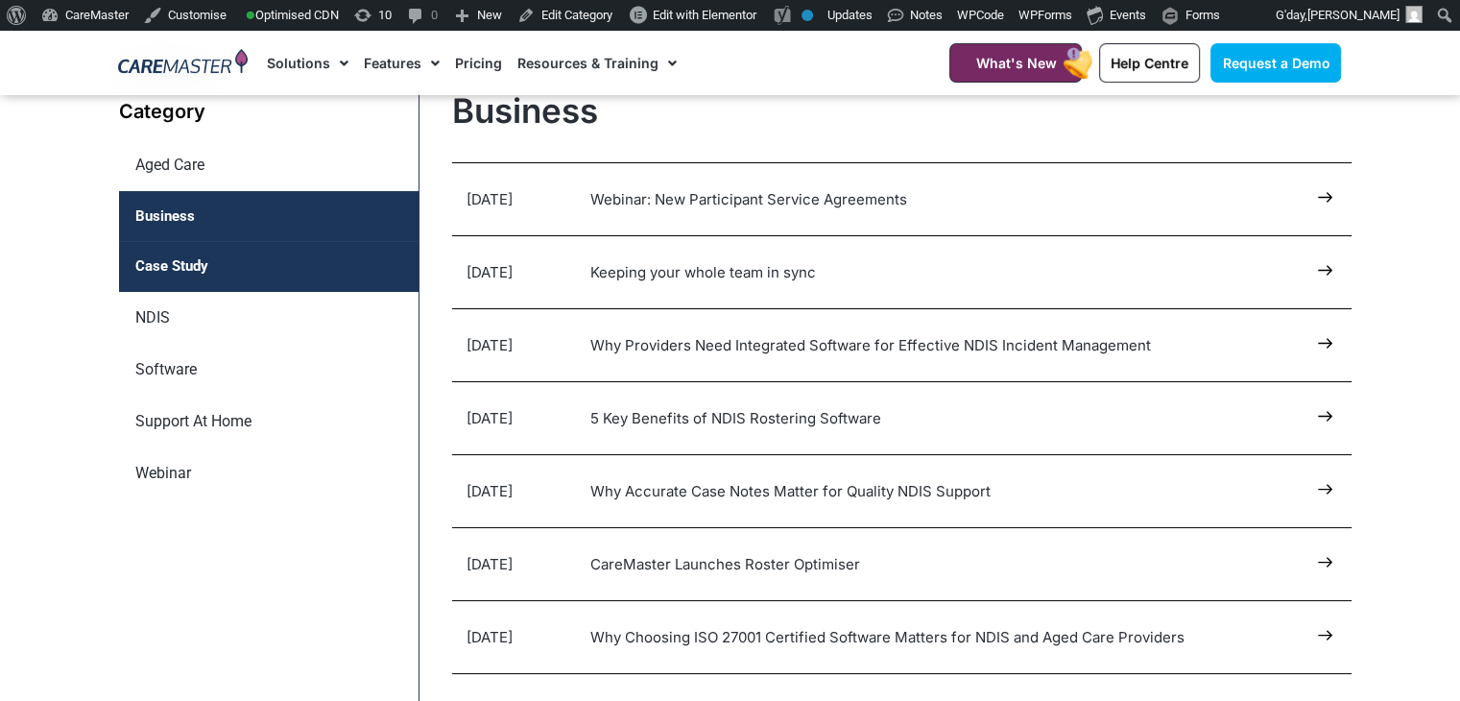
click at [173, 255] on link "Case Study" at bounding box center [269, 266] width 300 height 51
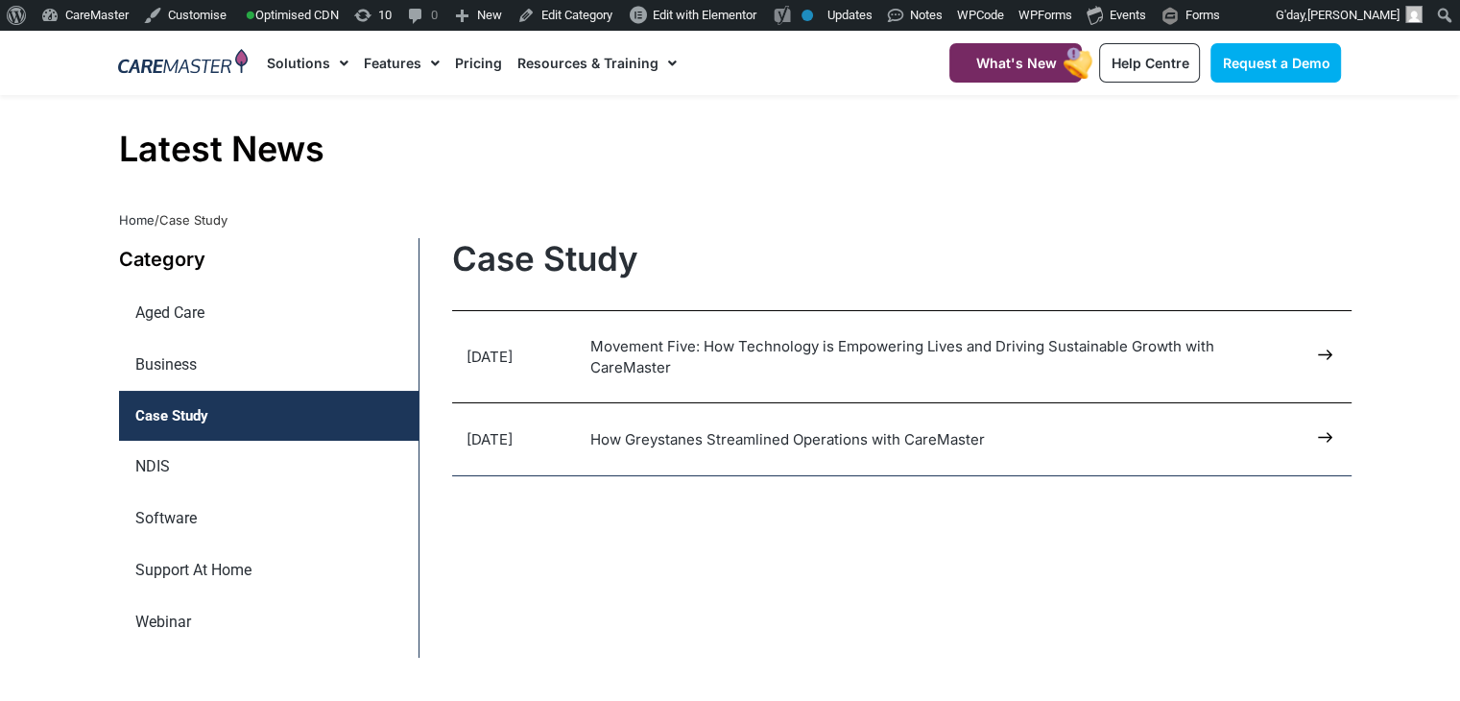
click at [491, 160] on h1 "Latest News" at bounding box center [730, 149] width 1223 height 41
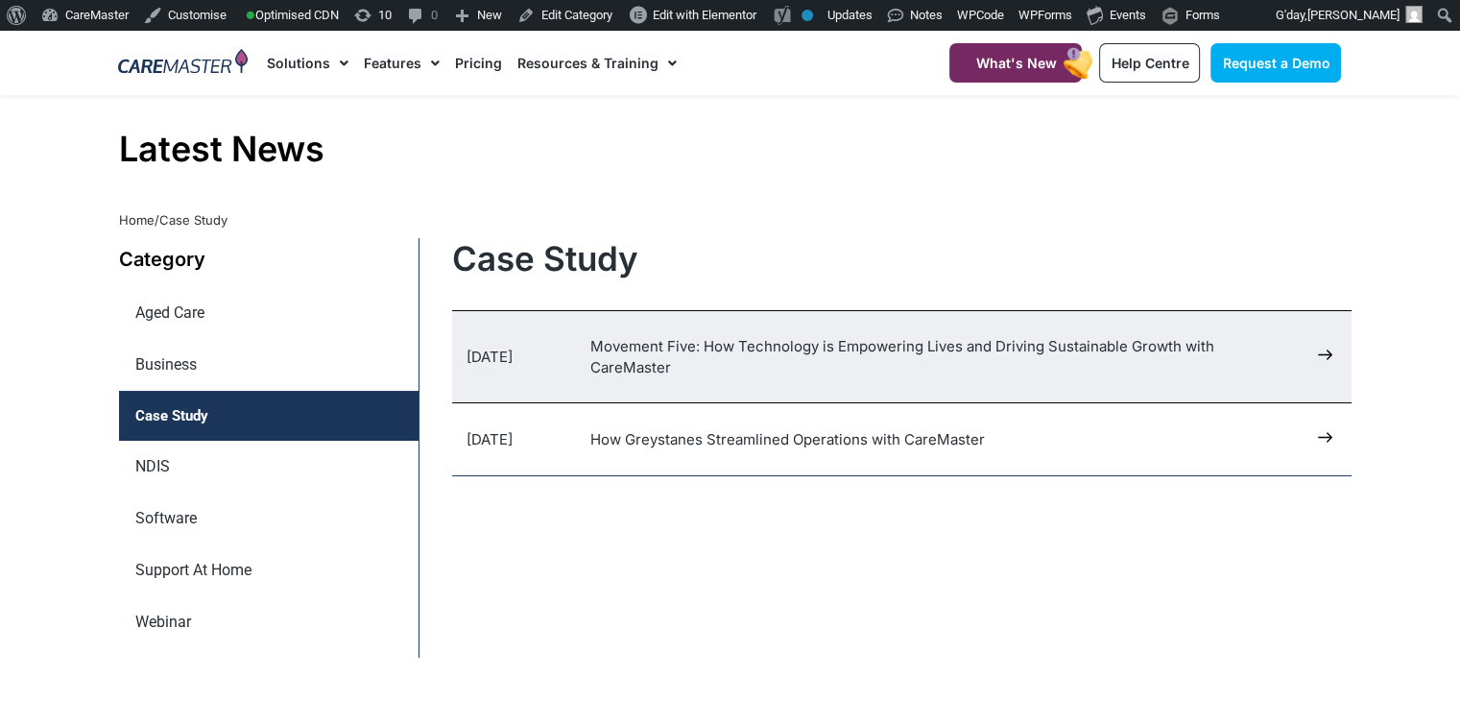
click at [603, 360] on link "Movement Five: How Technology is Empowering Lives and Driving Sustainable Growt…" at bounding box center [902, 356] width 624 height 39
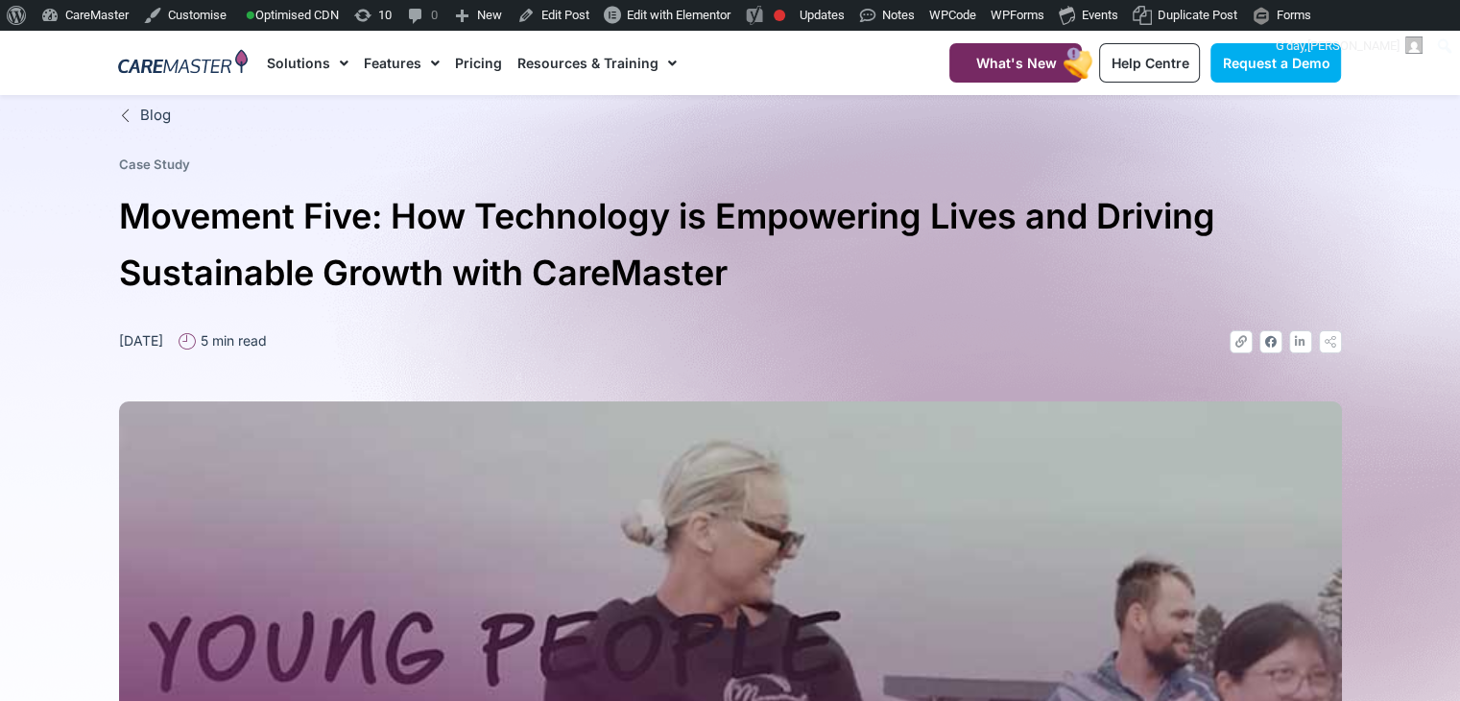
drag, startPoint x: 1473, startPoint y: 58, endPoint x: 1473, endPoint y: -19, distance: 76.8
click at [128, 112] on icon at bounding box center [127, 114] width 17 height 13
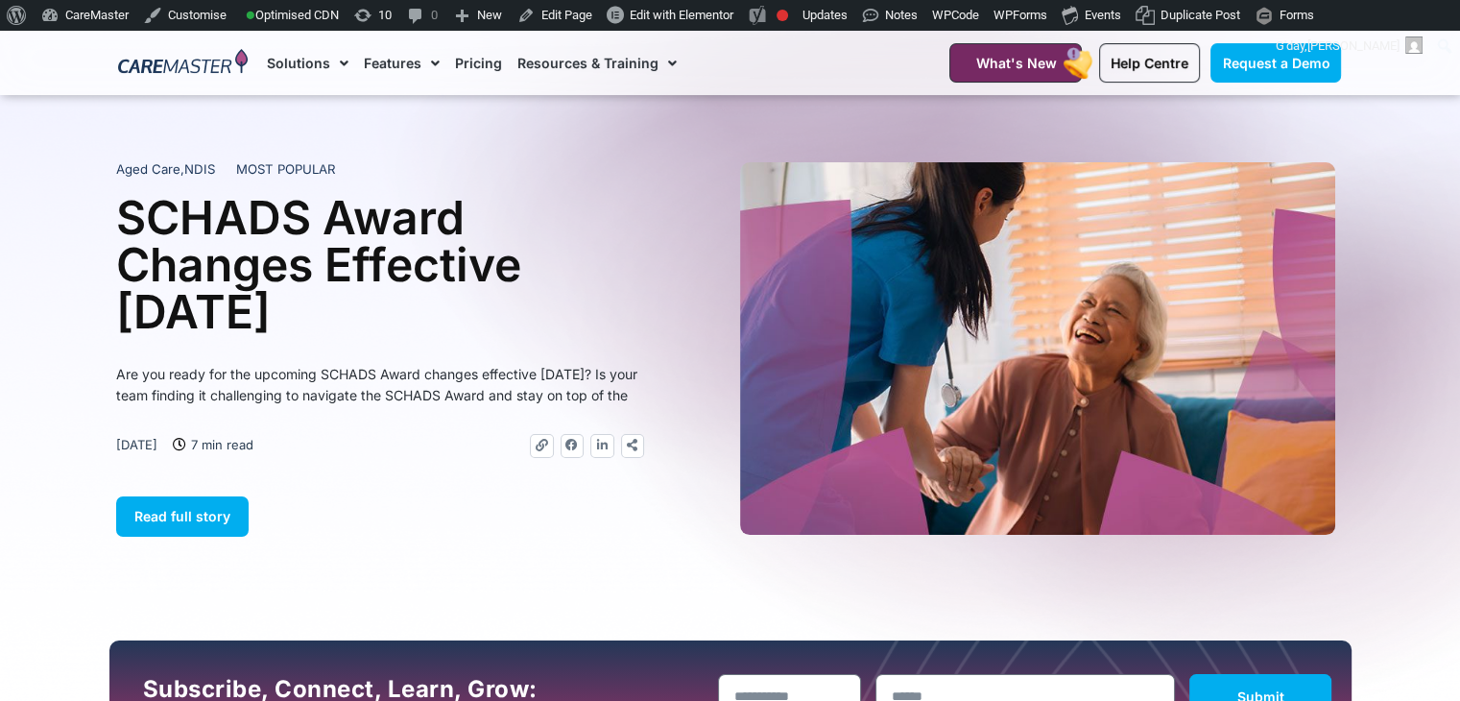
scroll to position [700, 0]
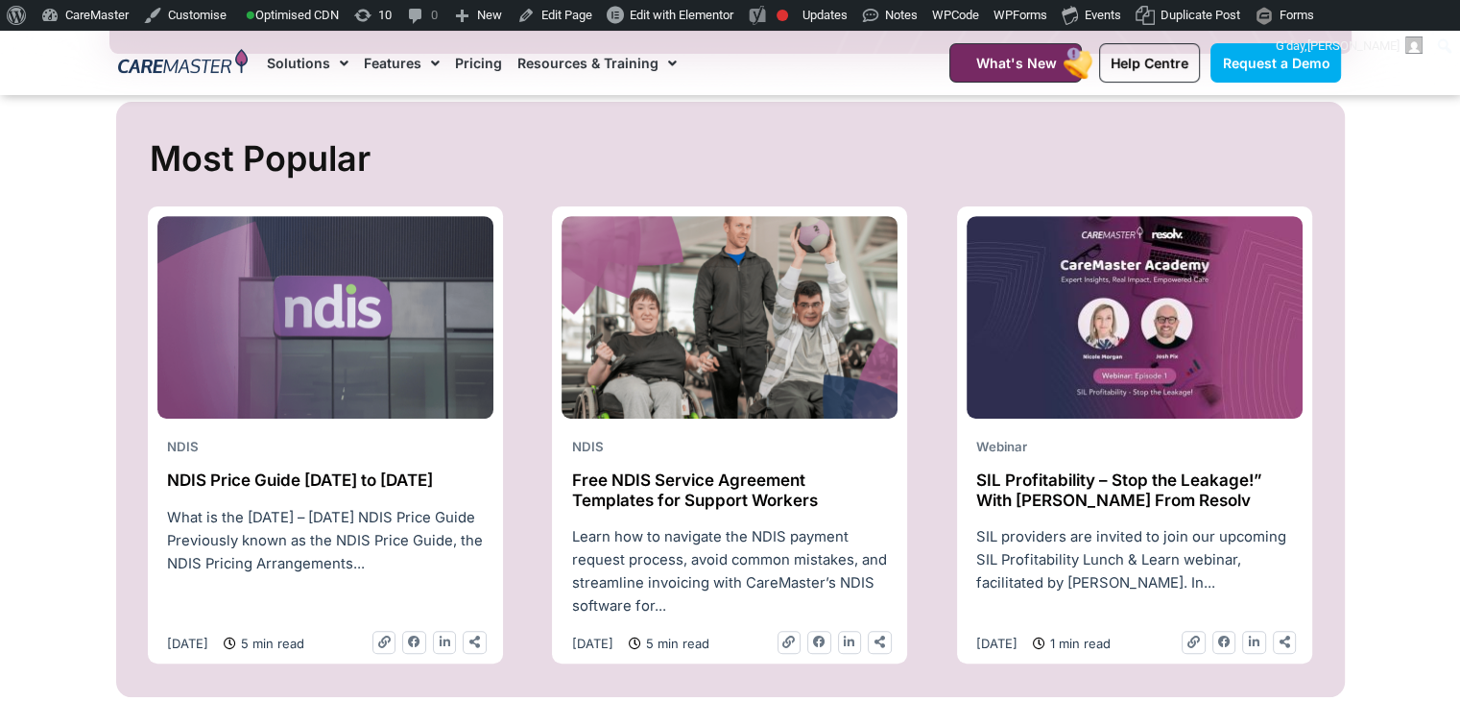
click at [742, 515] on div "Free NDIS Service Agreement Templates for Support Workers" at bounding box center [729, 497] width 336 height 55
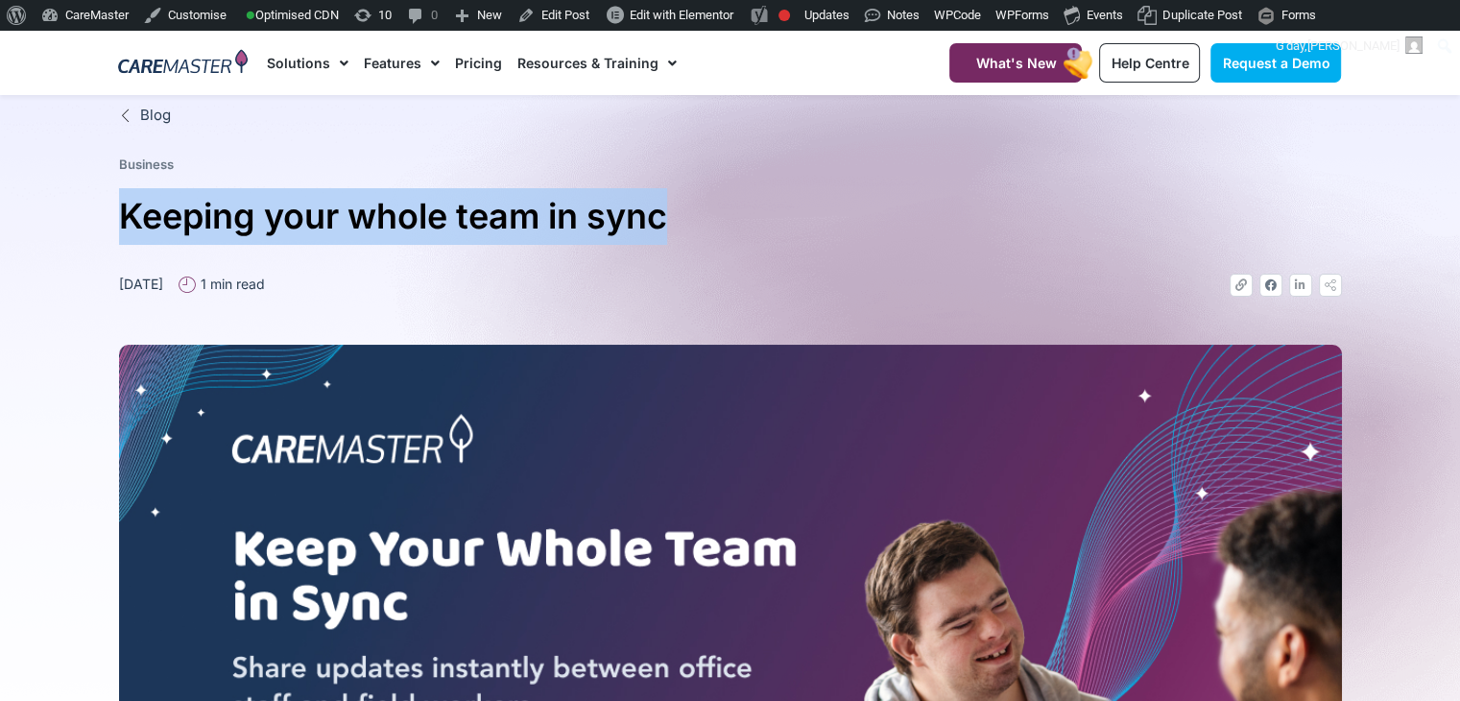
drag, startPoint x: 670, startPoint y: 216, endPoint x: 127, endPoint y: 208, distance: 543.2
click at [127, 208] on h1 "Keeping your whole team in sync" at bounding box center [730, 216] width 1223 height 57
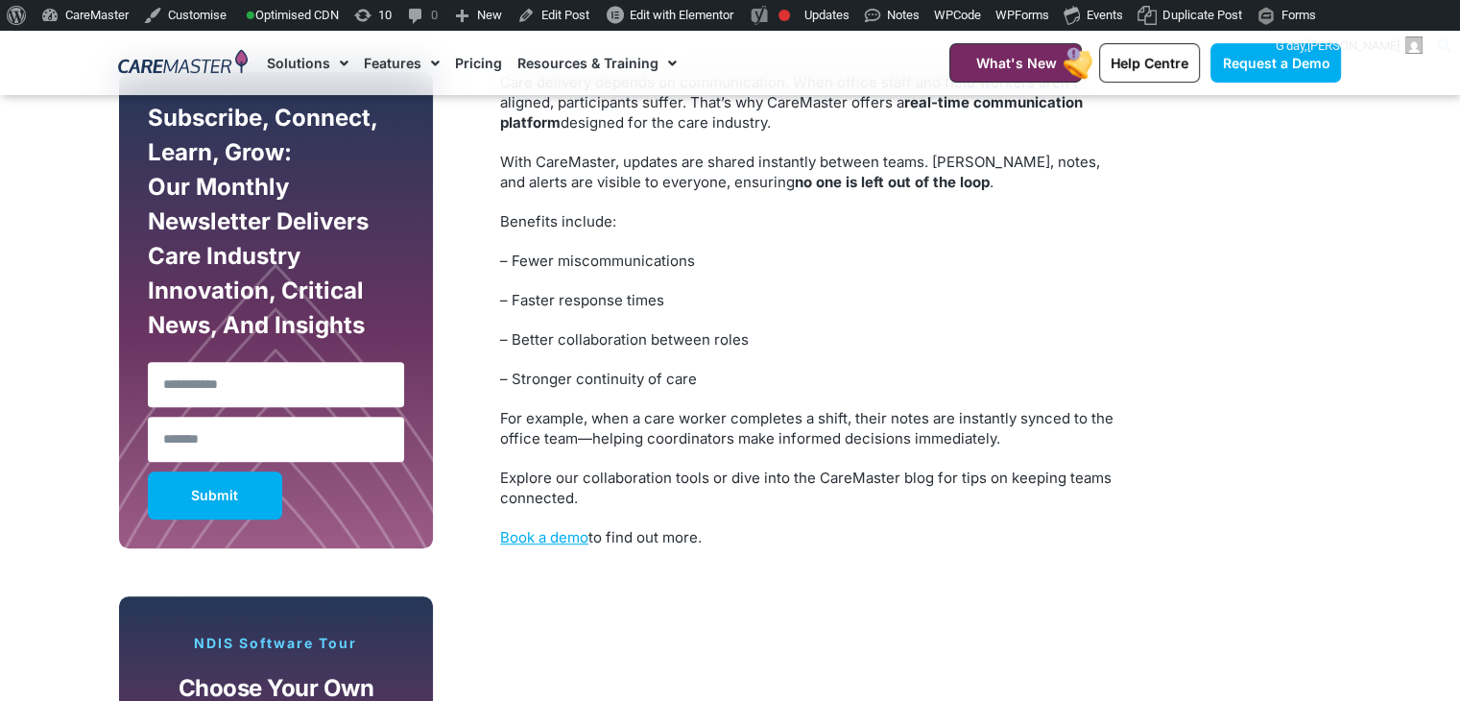
scroll to position [959, 0]
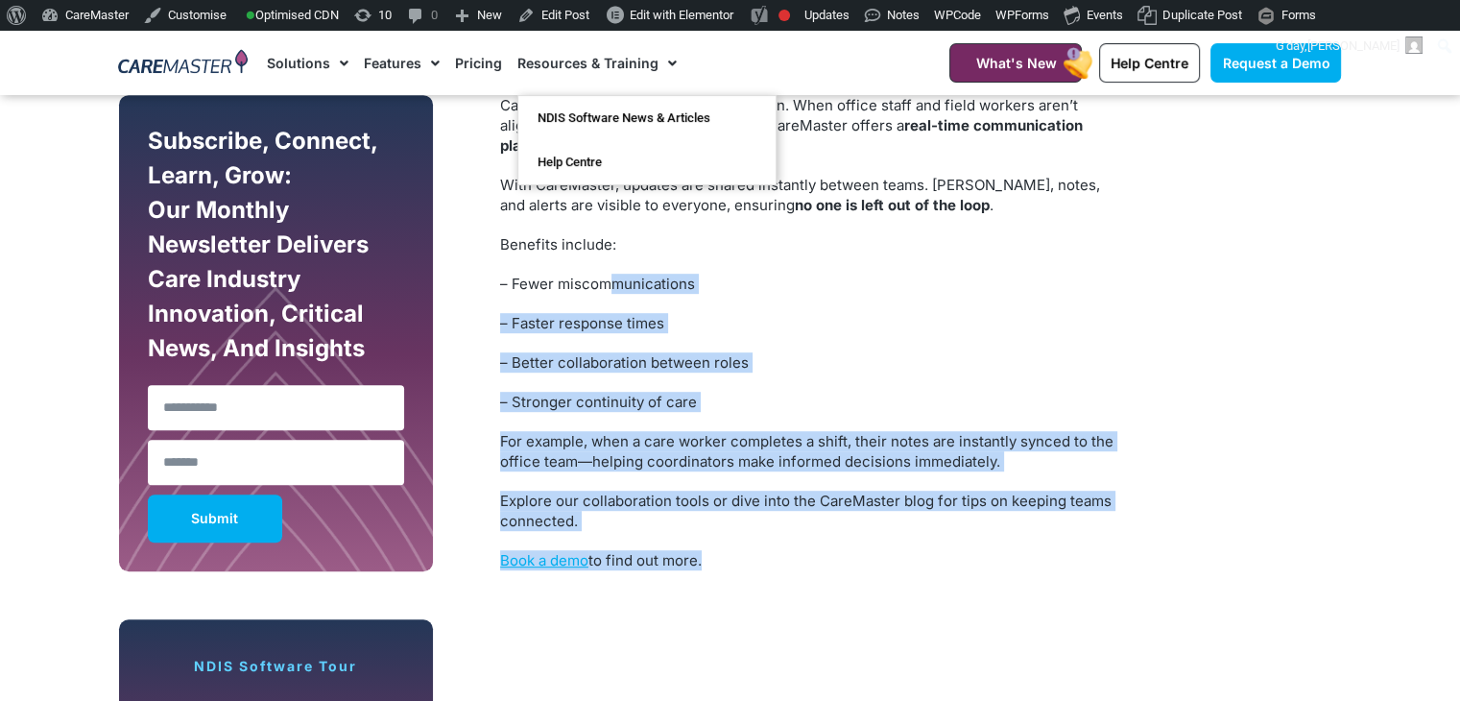
drag, startPoint x: 721, startPoint y: 562, endPoint x: 617, endPoint y: 297, distance: 284.4
click at [617, 295] on div "Care delivery depends on communication. When office staff and field workers are…" at bounding box center [812, 332] width 624 height 475
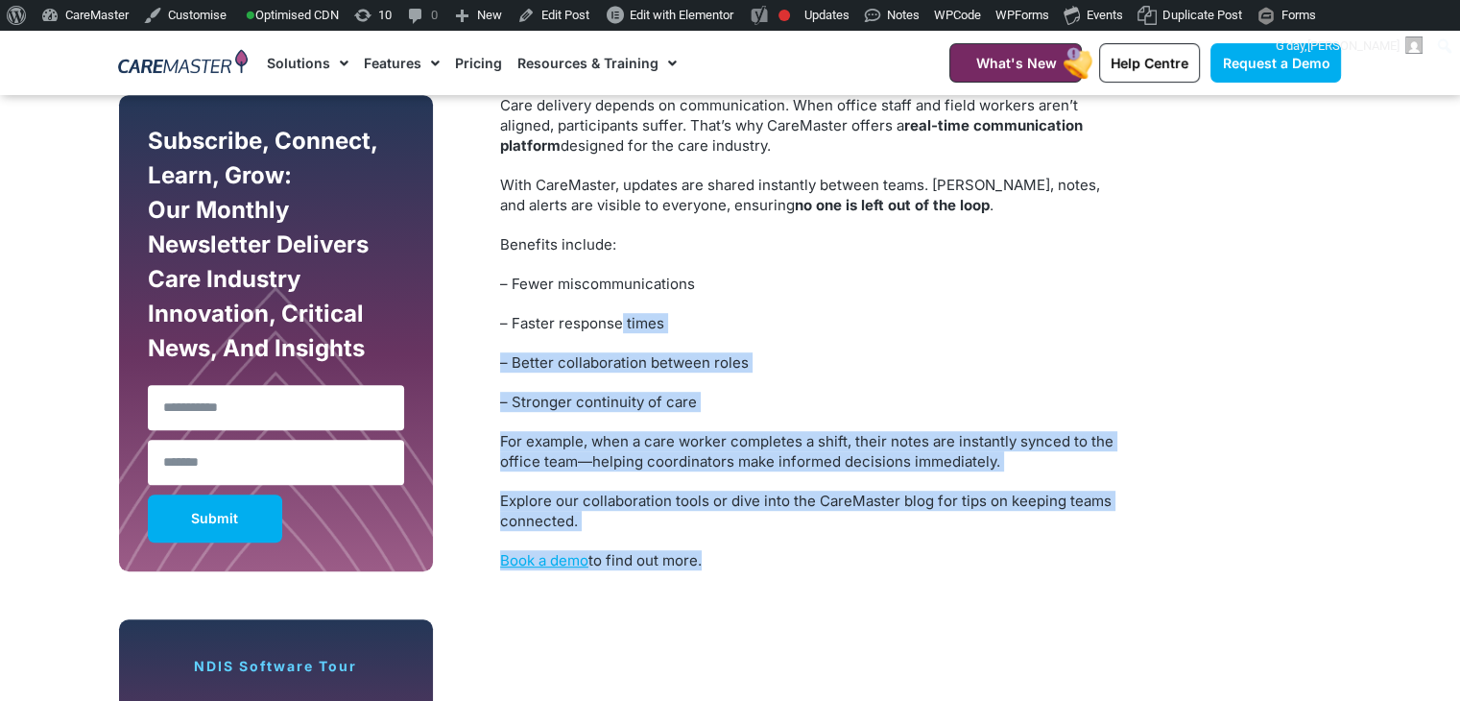
scroll to position [860, 0]
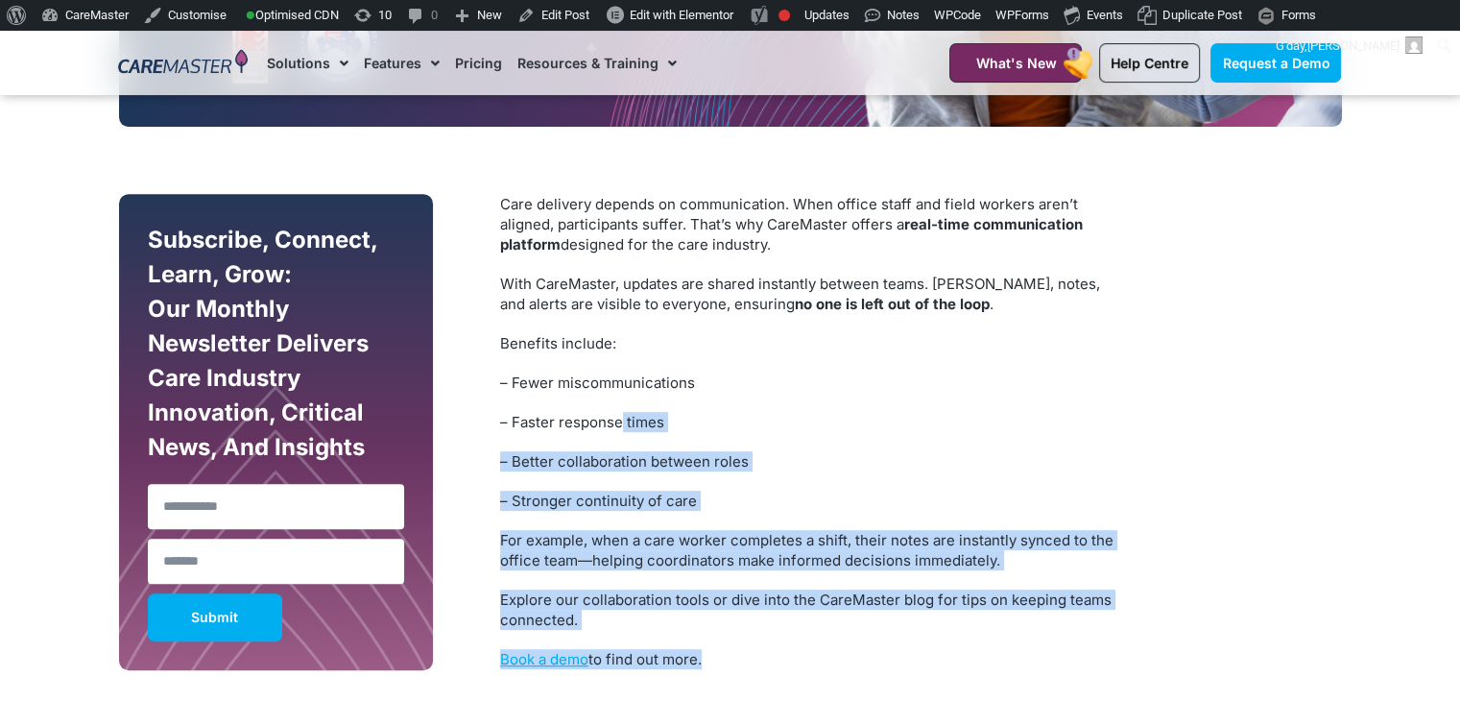
click at [730, 646] on div "Care delivery depends on communication. When office staff and field workers are…" at bounding box center [812, 431] width 624 height 475
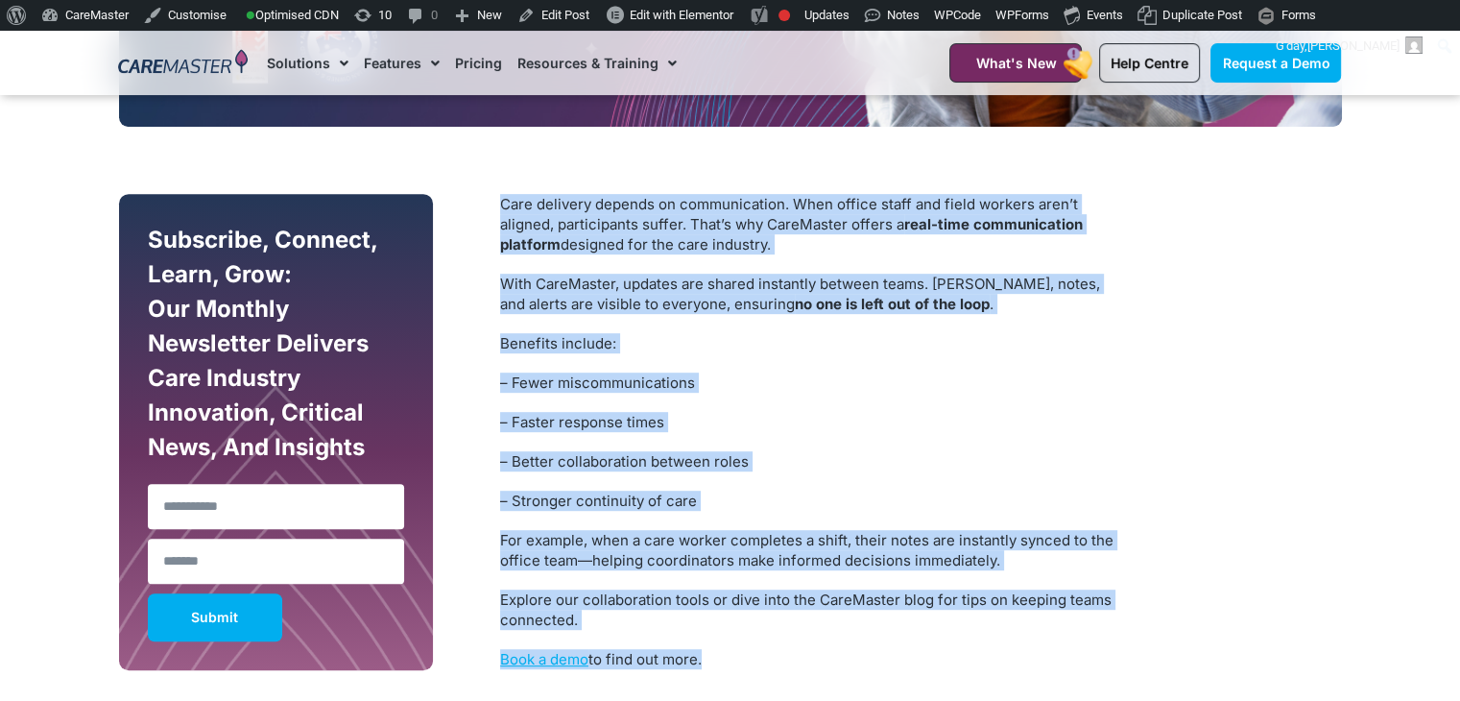
drag, startPoint x: 710, startPoint y: 665, endPoint x: 497, endPoint y: 200, distance: 511.9
copy div "Care delivery depends on communication. When office staff and field workers are…"
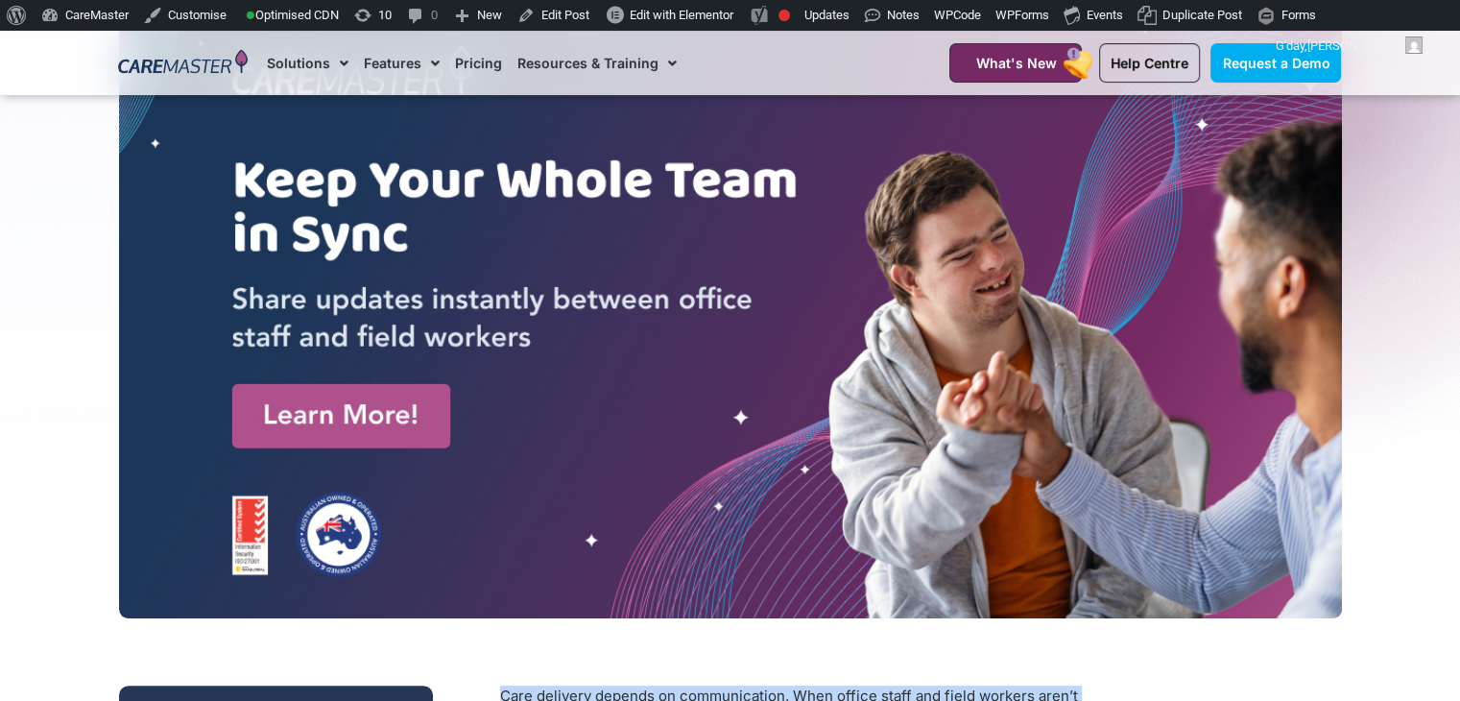
scroll to position [0, 0]
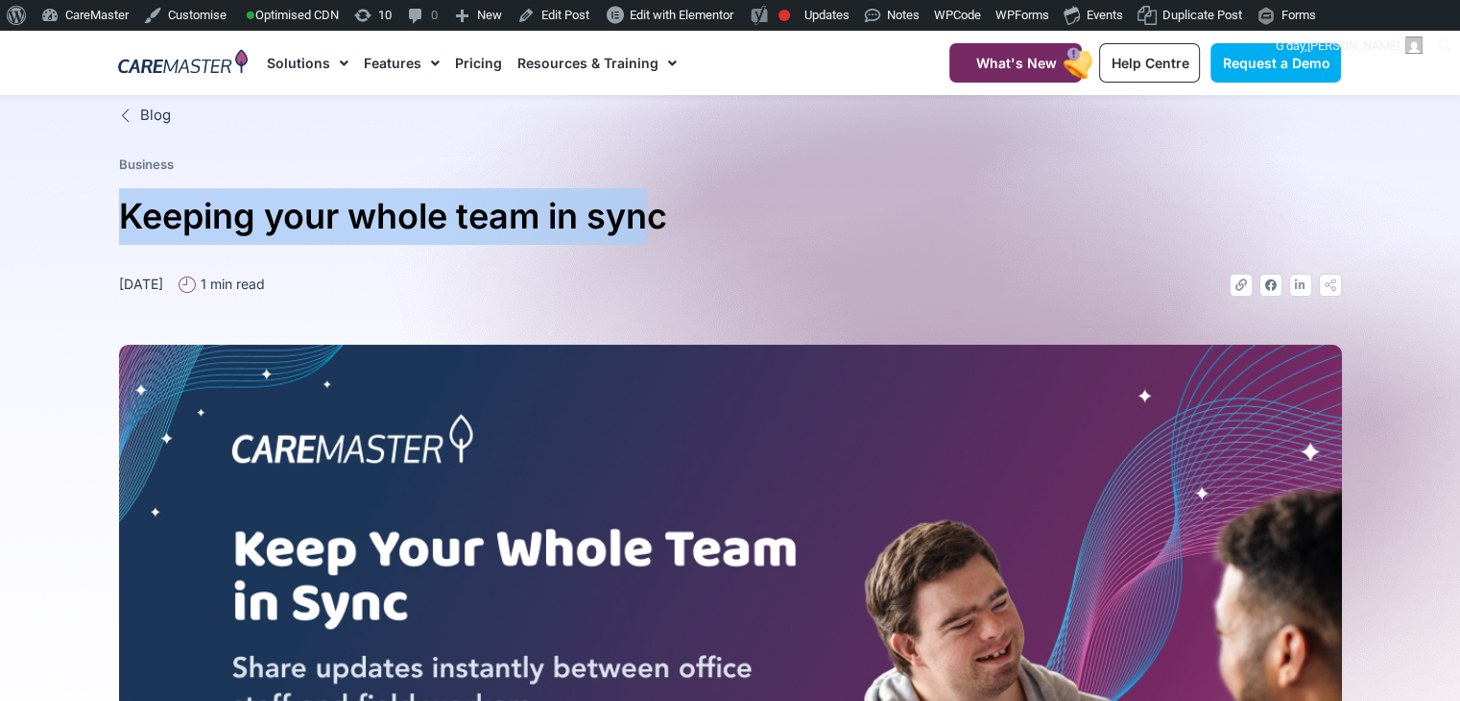
drag, startPoint x: 120, startPoint y: 224, endPoint x: 649, endPoint y: 247, distance: 529.2
click at [649, 247] on div "Blog Business Keeping your whole team in sync September 24, 2025 1 min read Lin…" at bounding box center [730, 545] width 1242 height 901
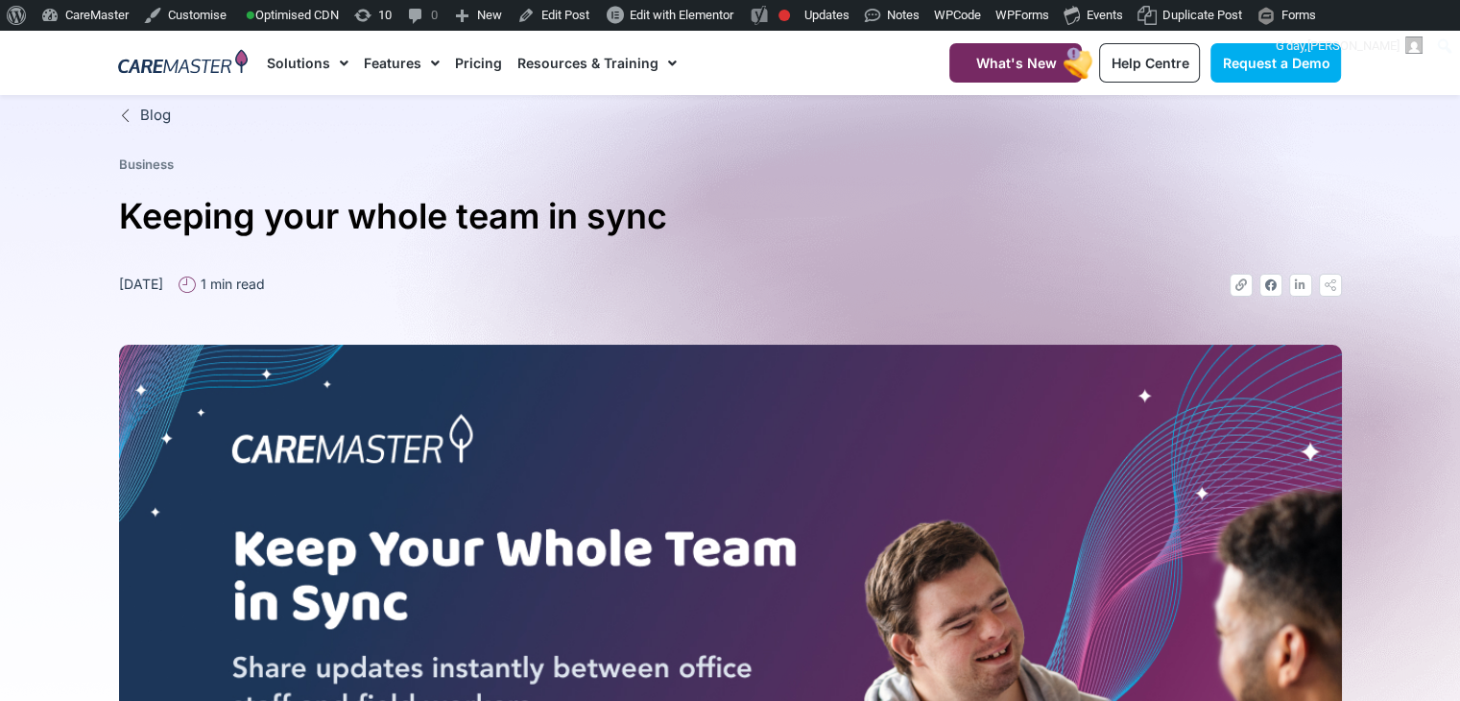
click at [180, 162] on ul "Business" at bounding box center [730, 164] width 1238 height 19
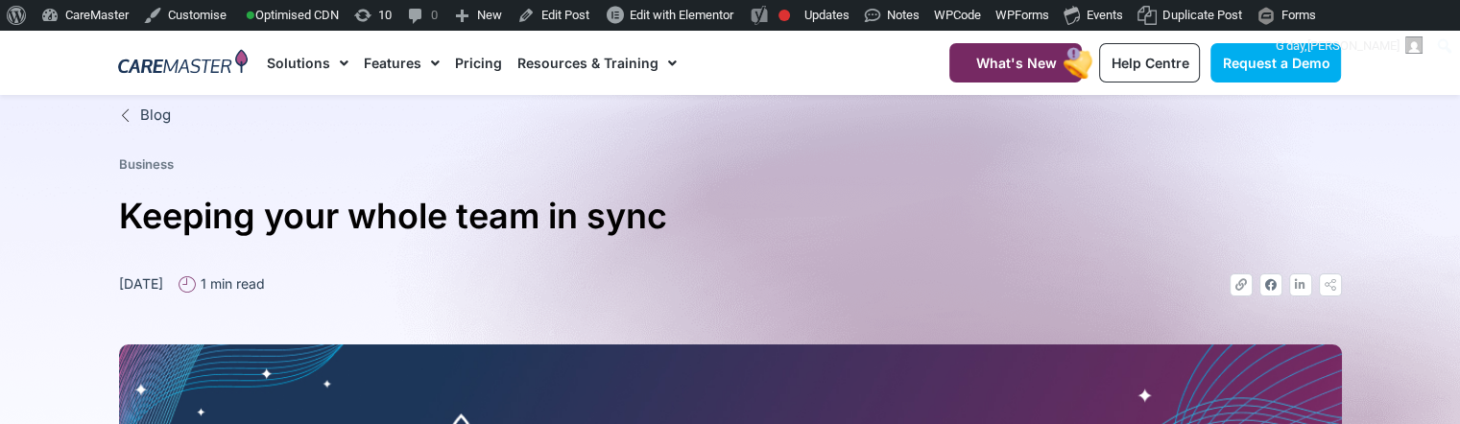
drag, startPoint x: 266, startPoint y: 340, endPoint x: 188, endPoint y: 265, distance: 107.9
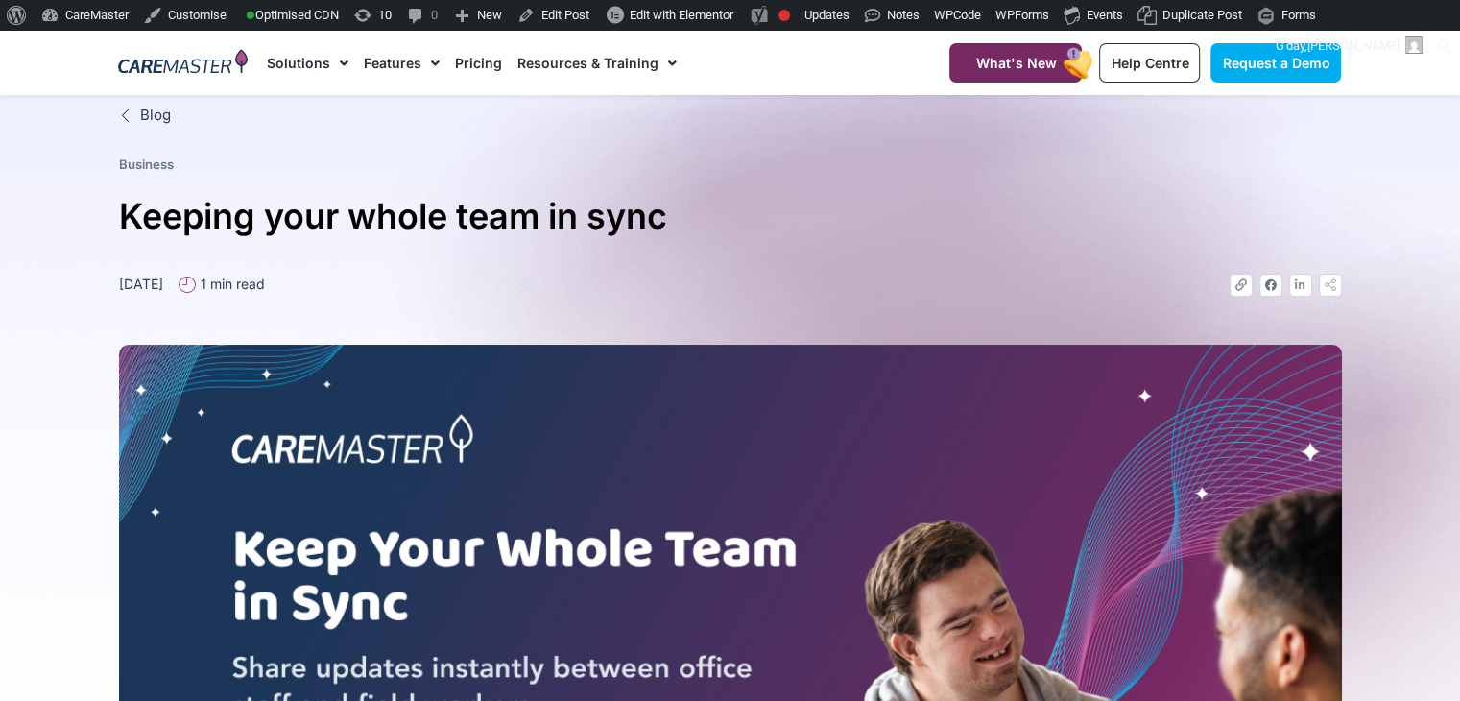
drag, startPoint x: 254, startPoint y: 281, endPoint x: 289, endPoint y: 281, distance: 34.5
click at [273, 281] on ul "September 24, 2025 1 min read" at bounding box center [191, 283] width 161 height 20
click at [196, 283] on icon at bounding box center [186, 283] width 17 height 17
drag, startPoint x: 184, startPoint y: 172, endPoint x: 116, endPoint y: 156, distance: 69.8
click at [116, 156] on ul "Business" at bounding box center [730, 164] width 1238 height 19
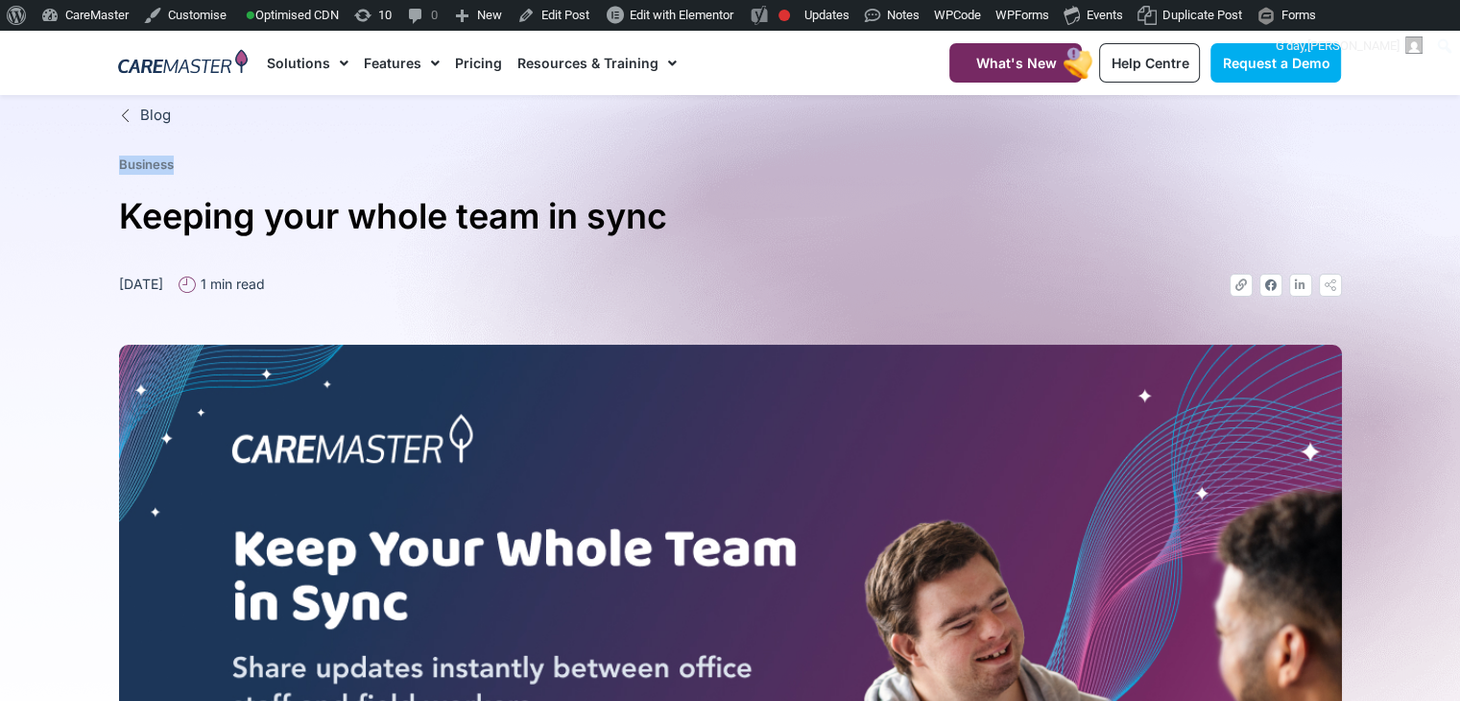
click at [181, 168] on ul "Business" at bounding box center [730, 164] width 1238 height 19
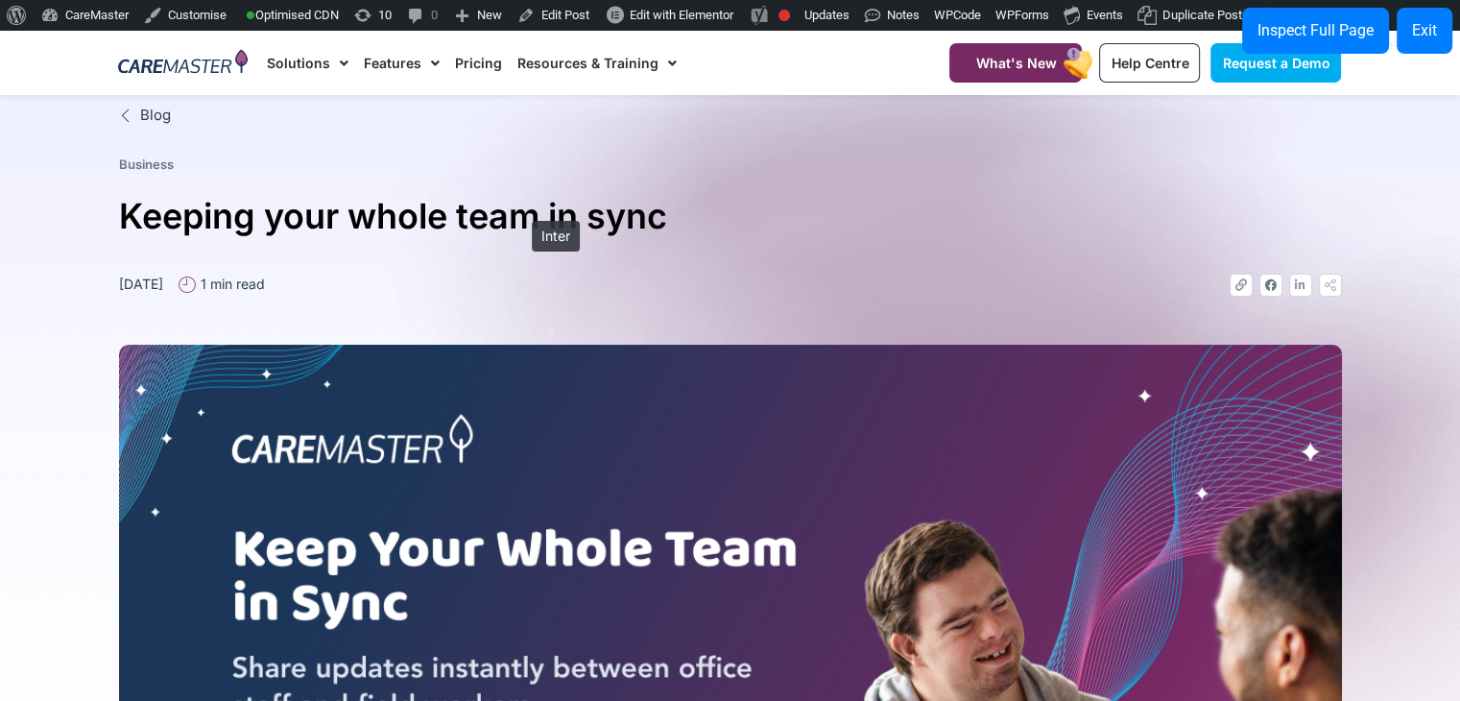
click at [522, 211] on h1 "Keeping your whole team in sync" at bounding box center [730, 216] width 1223 height 57
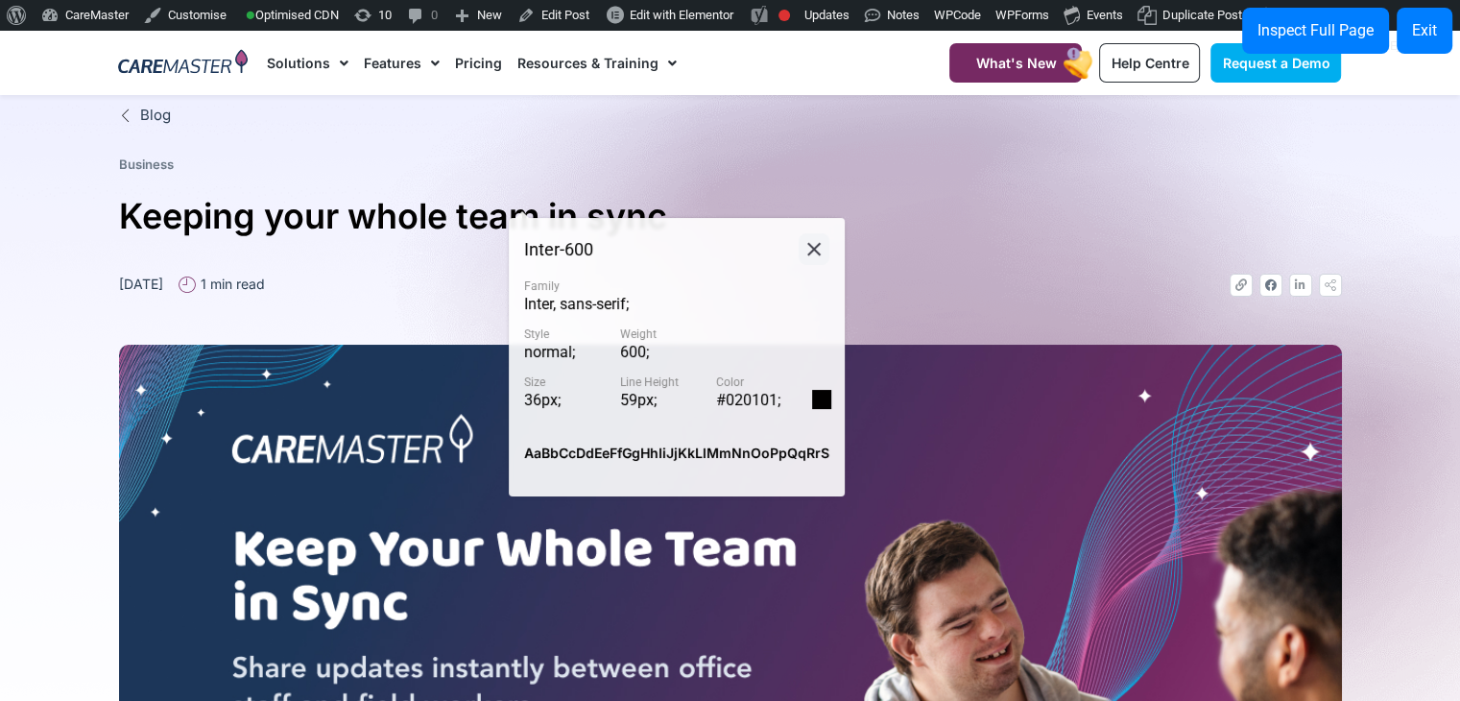
click at [806, 247] on icon at bounding box center [813, 249] width 23 height 24
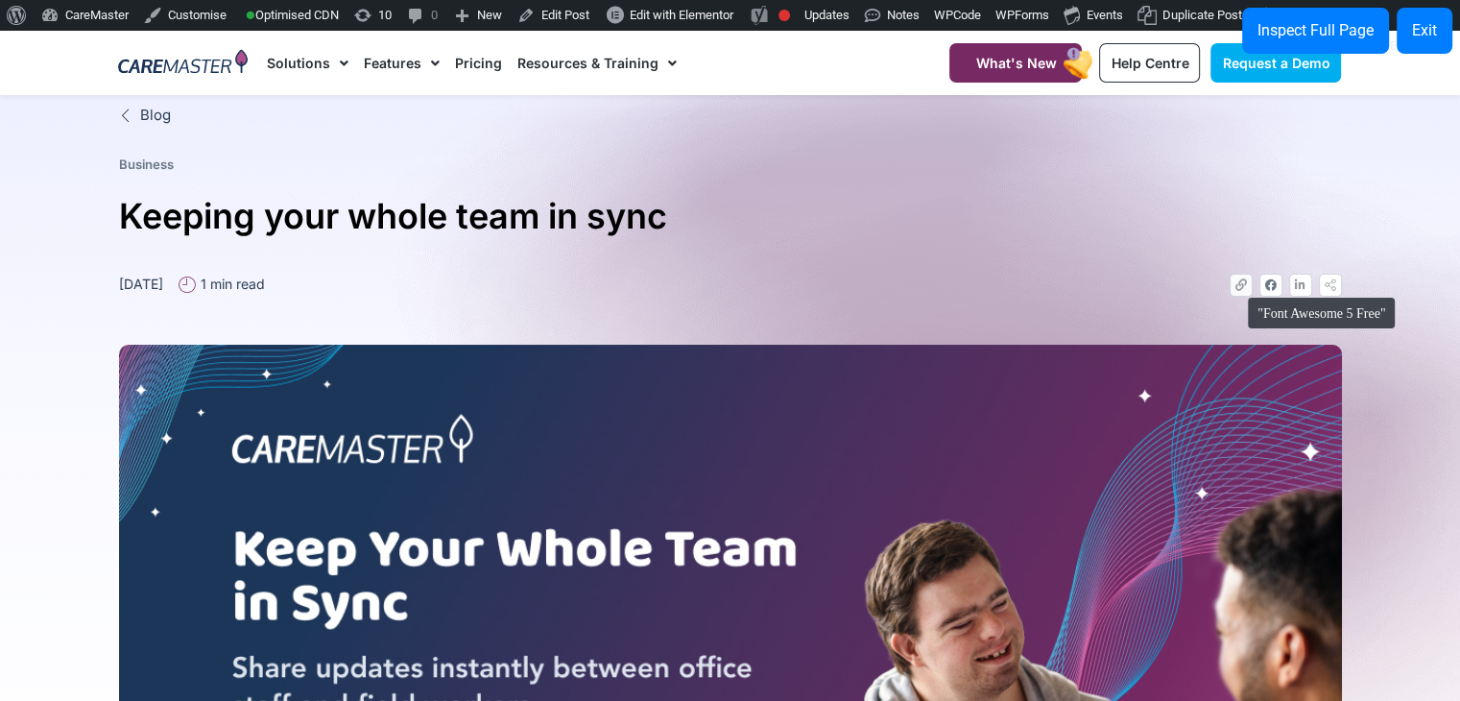
click at [1238, 288] on icon at bounding box center [1241, 285] width 12 height 12
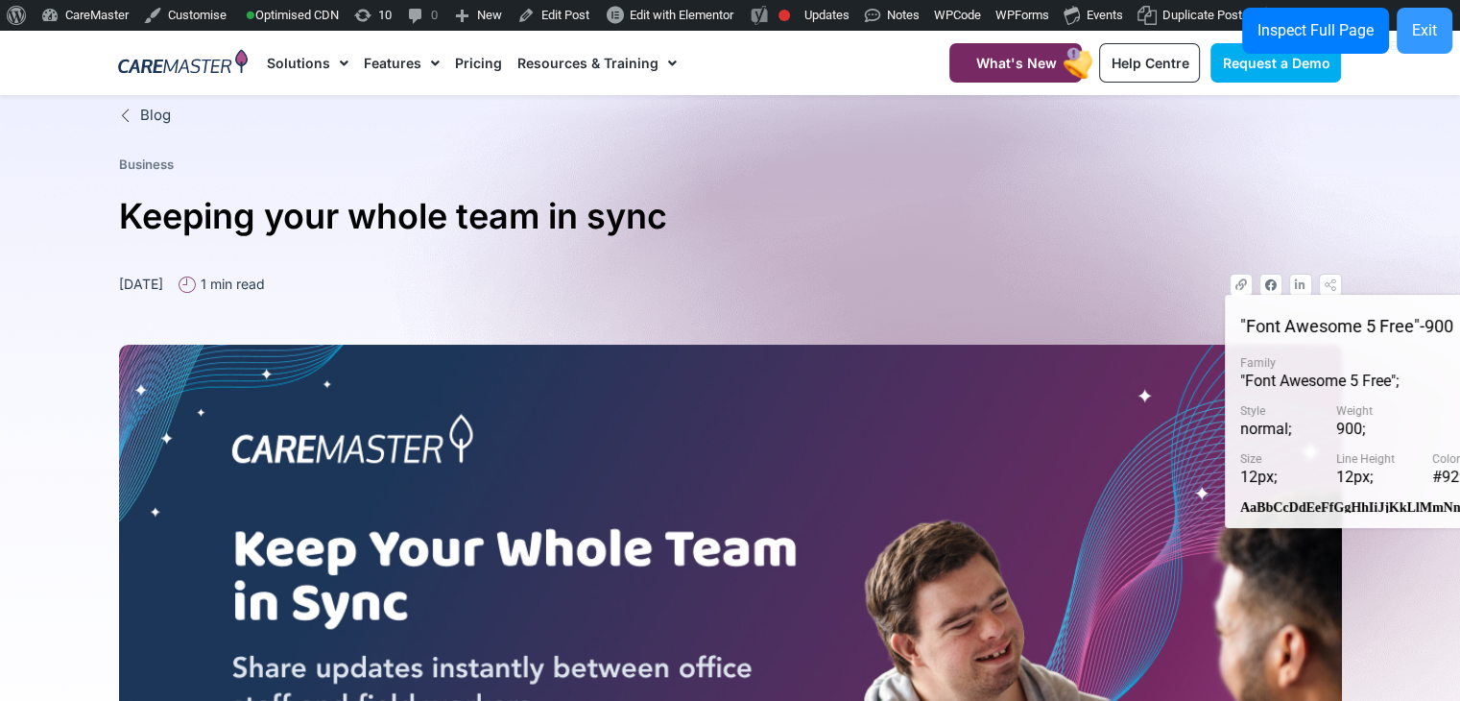
click at [1416, 20] on div "Exit" at bounding box center [1424, 30] width 25 height 23
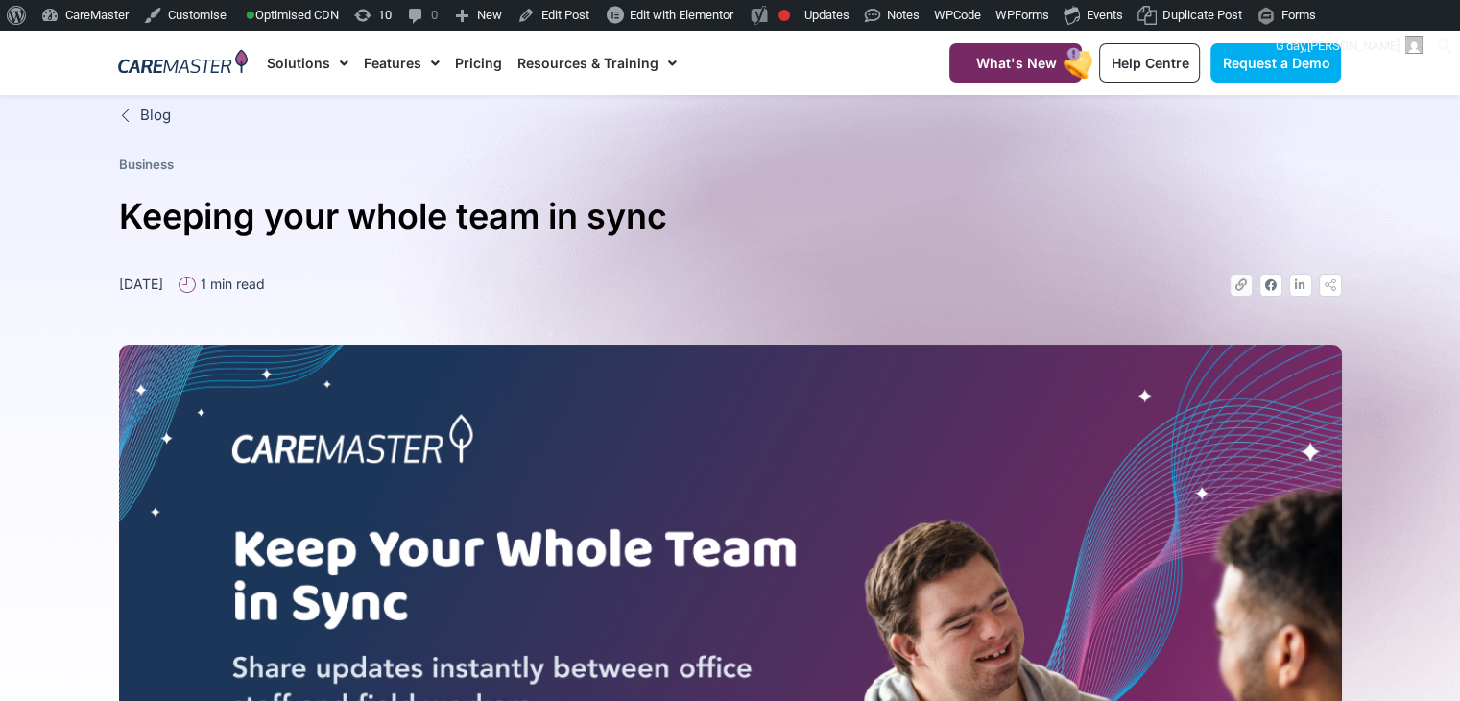
click at [1232, 291] on link "Link" at bounding box center [1240, 284] width 23 height 23
click at [1321, 281] on link "Icon-share" at bounding box center [1330, 284] width 23 height 23
click at [1266, 285] on icon at bounding box center [1271, 285] width 12 height 12
click at [1306, 289] on link "Linkedin" at bounding box center [1300, 284] width 23 height 23
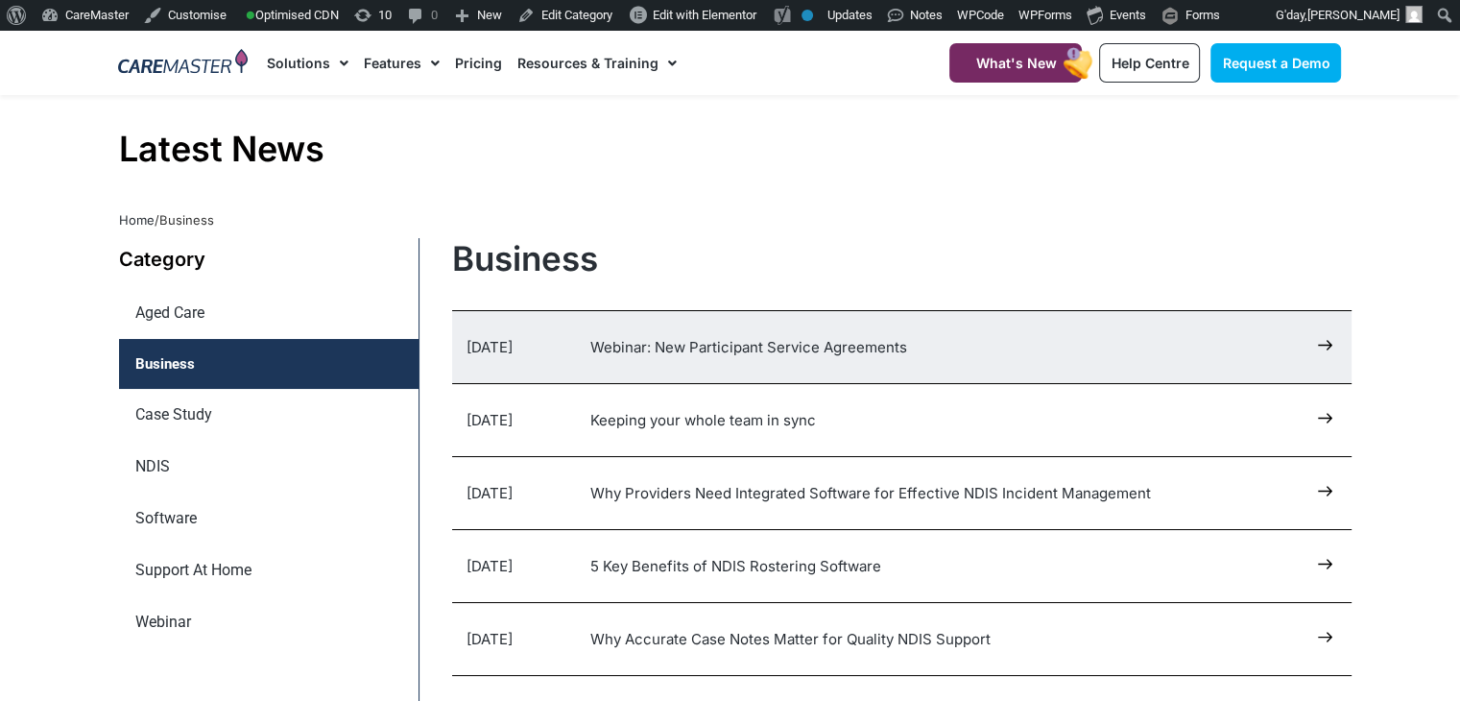
click at [584, 330] on div "[DATE] Webinar: New Participant Service Agreements" at bounding box center [901, 347] width 899 height 72
click at [609, 332] on div "[DATE] Webinar: New Participant Service Agreements" at bounding box center [901, 347] width 899 height 72
click at [673, 354] on link "Webinar: New Participant Service Agreements" at bounding box center [748, 347] width 317 height 18
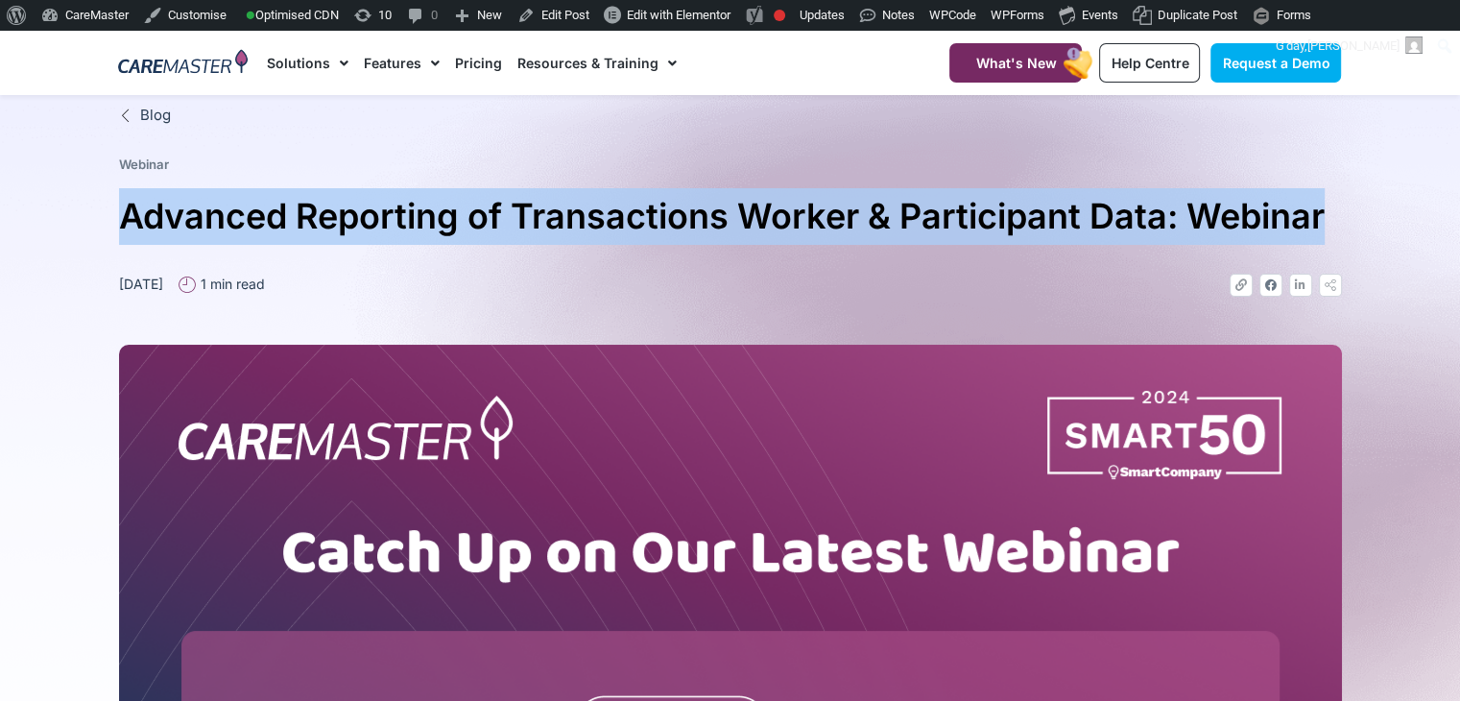
drag, startPoint x: 1332, startPoint y: 219, endPoint x: 115, endPoint y: 228, distance: 1216.8
click at [115, 228] on div "Blog Webinar Advanced Reporting of Transactions Worker & Participant Data: Webi…" at bounding box center [730, 606] width 1242 height 1023
copy h1 "Advanced Reporting of Transactions Worker & Participant Data: Webinar"
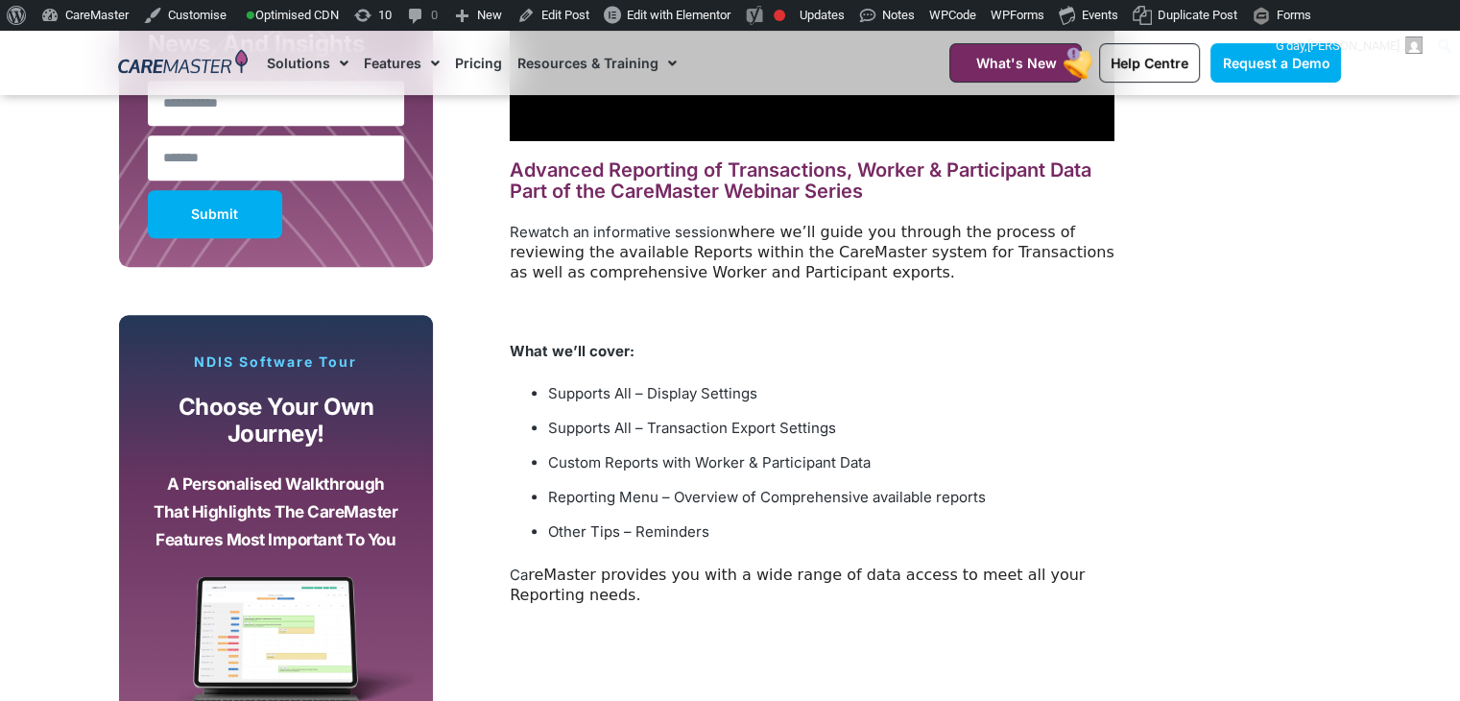
scroll to position [1536, 0]
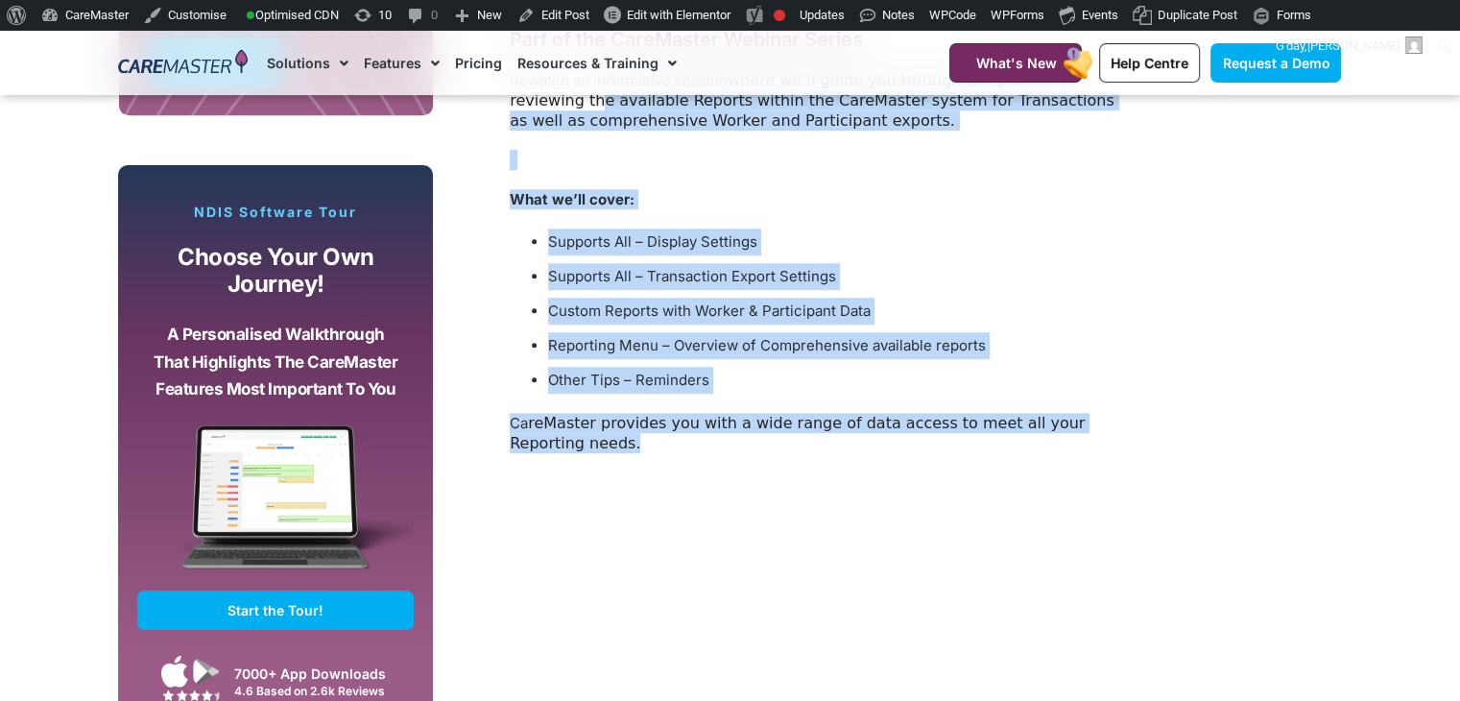
drag, startPoint x: 591, startPoint y: 473, endPoint x: 526, endPoint y: 108, distance: 370.4
click at [526, 108] on div "Advanced Reporting of Transactions, Worker & Participant Data Part of the CareM…" at bounding box center [812, 240] width 605 height 463
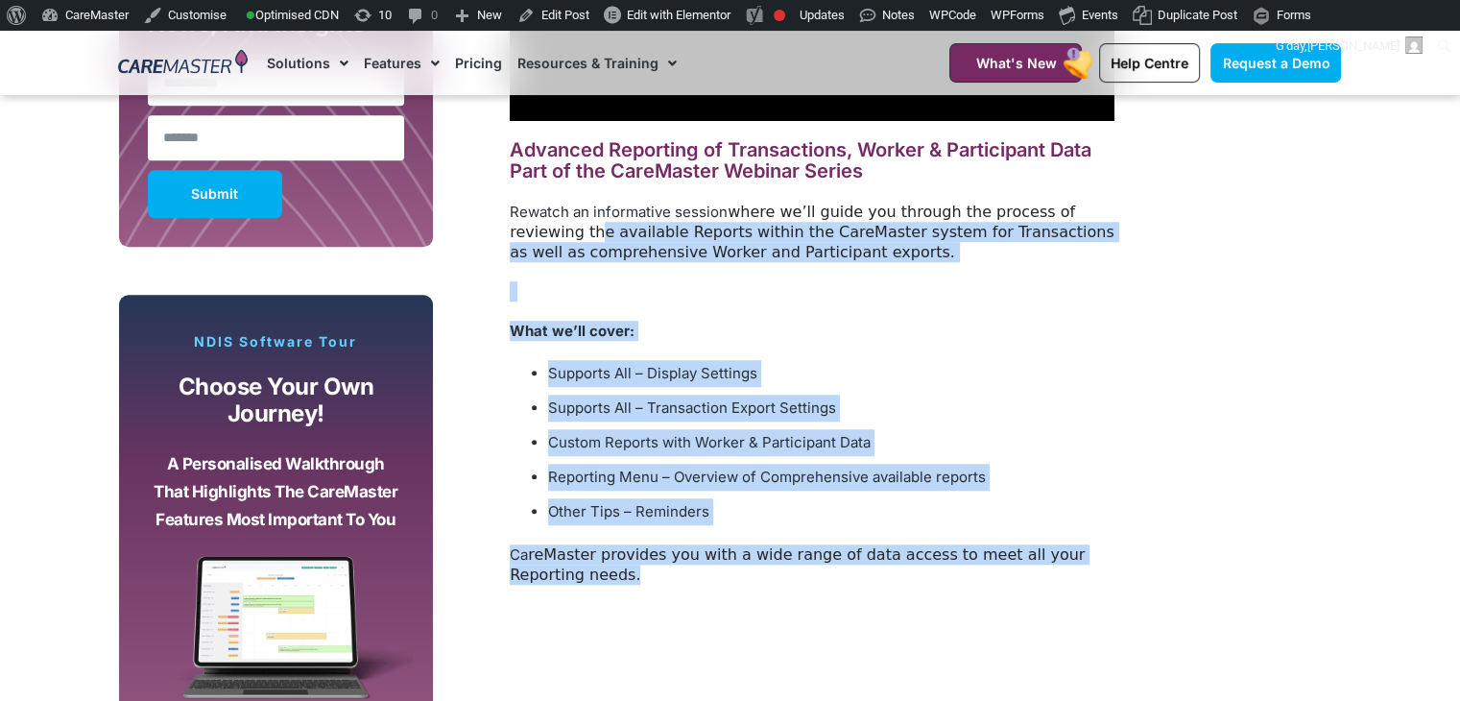
scroll to position [1382, 0]
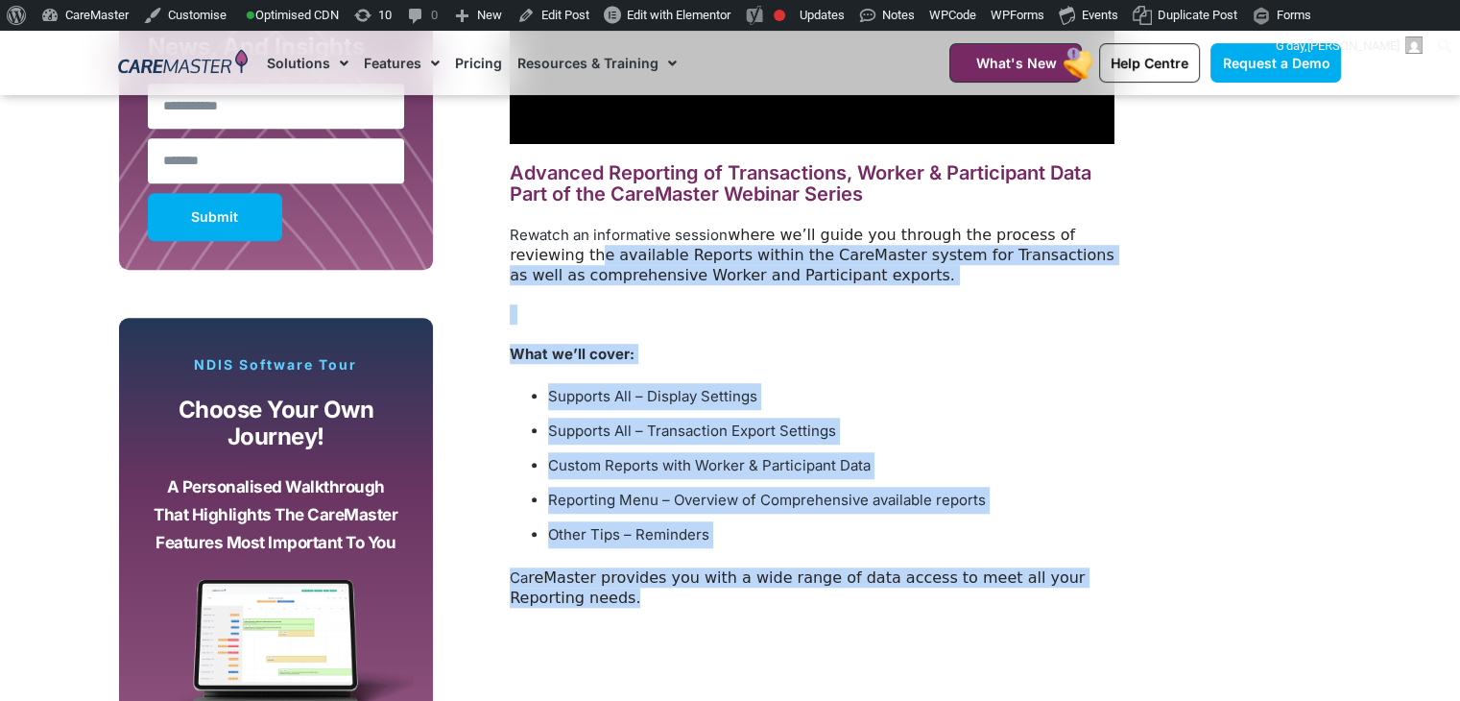
click at [559, 626] on div "Advanced Reporting of Transactions, Worker & Participant Data Part of the CareM…" at bounding box center [812, 394] width 605 height 463
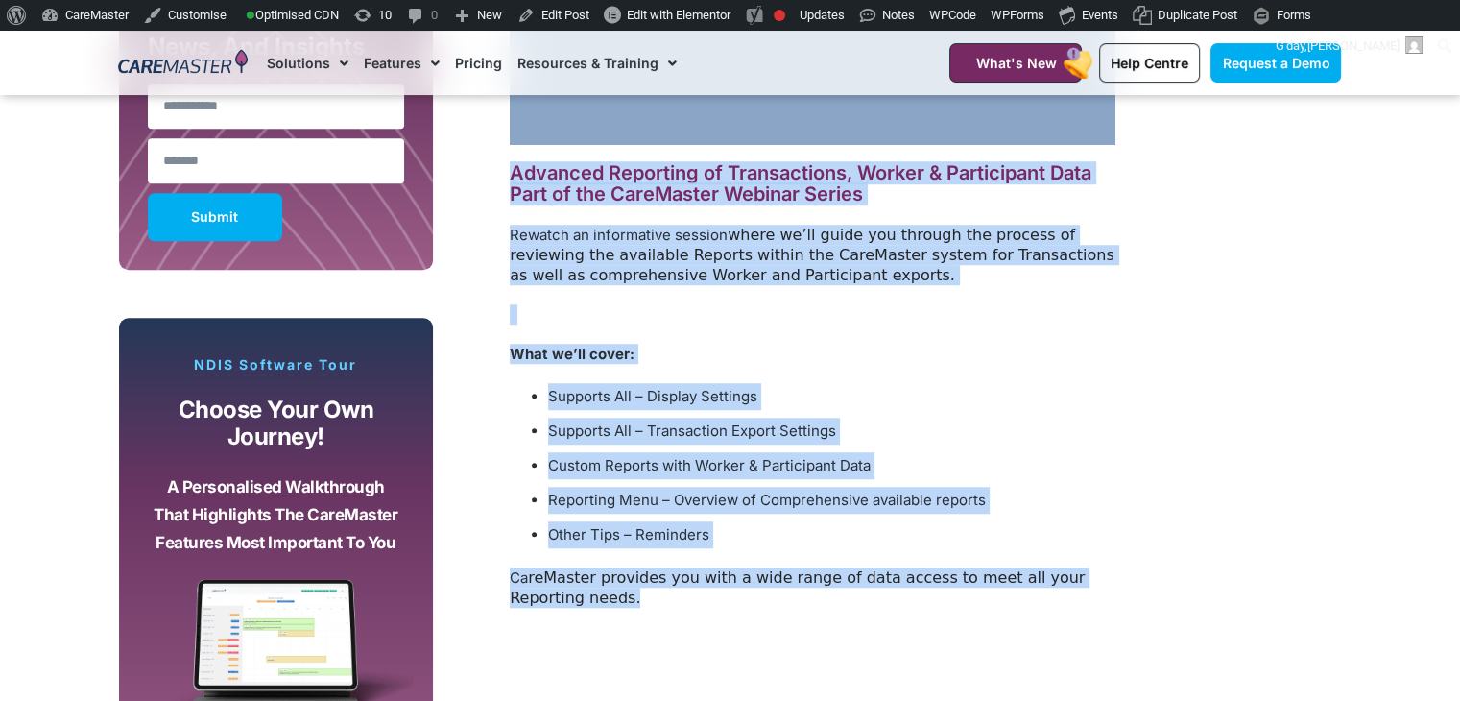
drag, startPoint x: 560, startPoint y: 619, endPoint x: 481, endPoint y: 148, distance: 477.9
click at [481, 148] on div "Advanced Reporting of Transactions, Worker & Participant Data Part of the CareM…" at bounding box center [787, 345] width 691 height 1122
copy div "Advanced Reporting of Transactions, Worker & Participant Data Part of the CareM…"
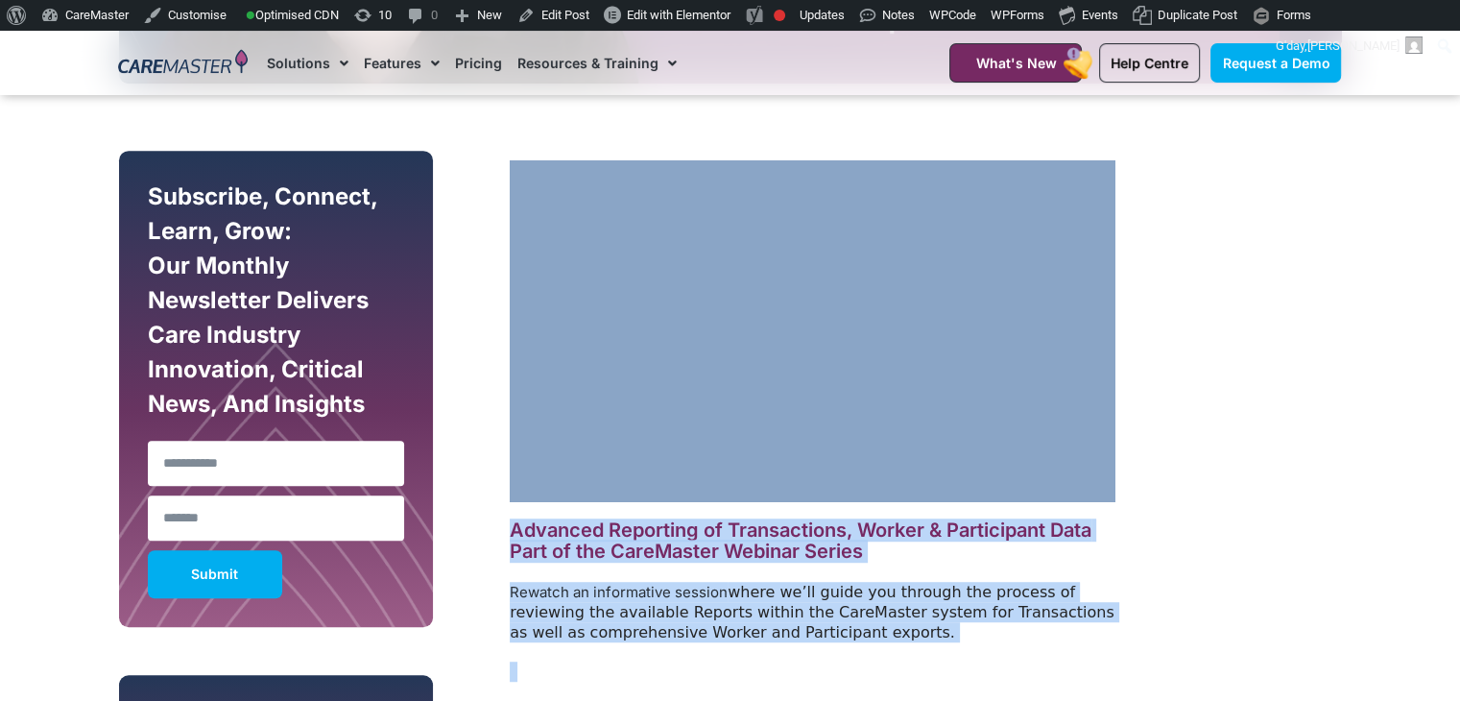
scroll to position [873, 0]
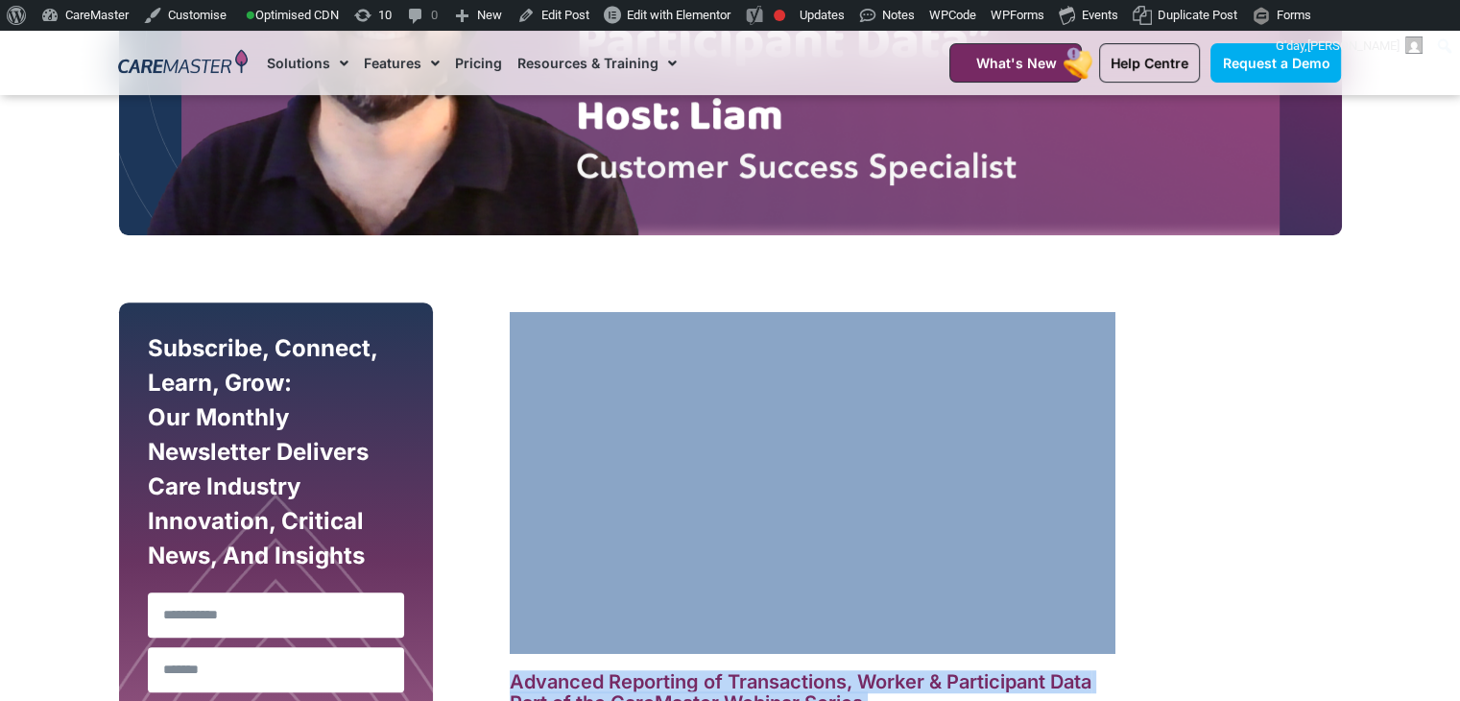
copy div "Advanced Reporting of Transactions, Worker & Participant Data Part of the CareM…"
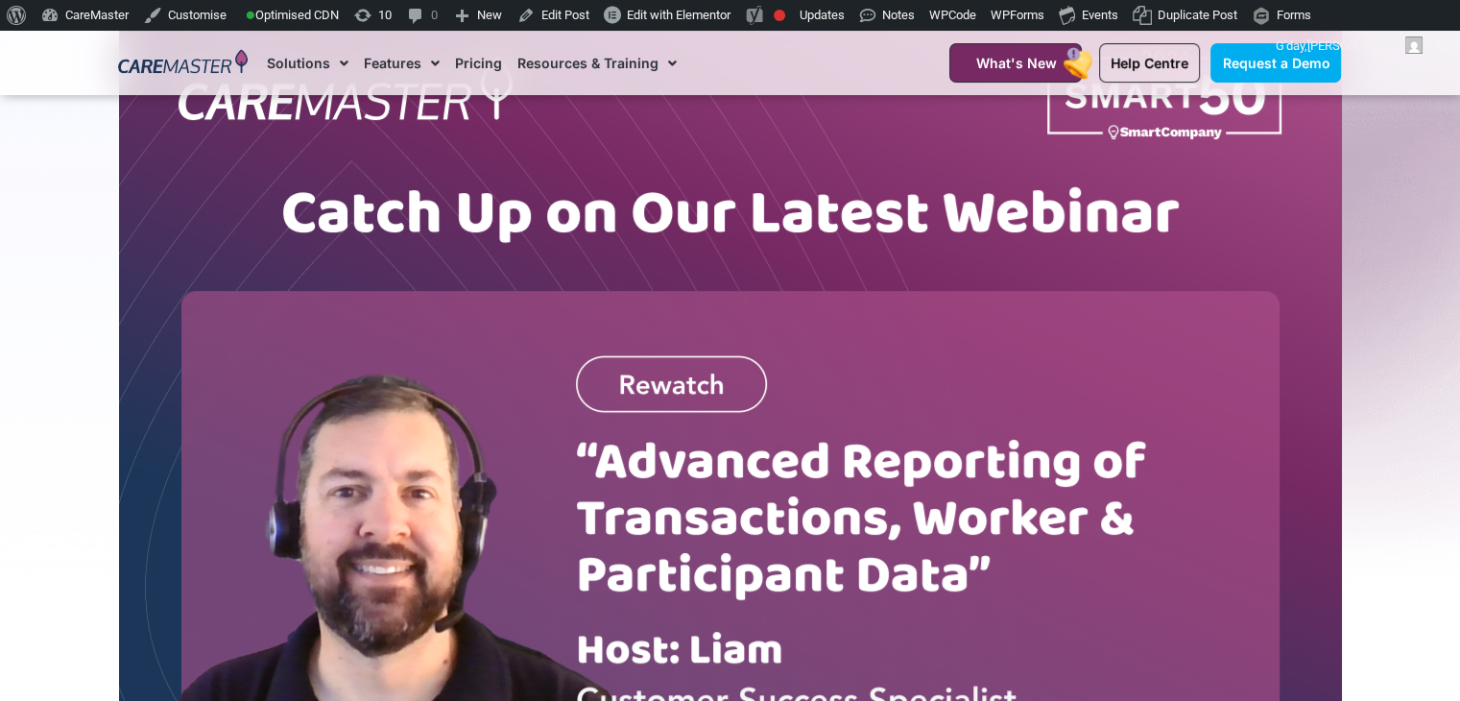
scroll to position [443, 0]
